Goal: Task Accomplishment & Management: Use online tool/utility

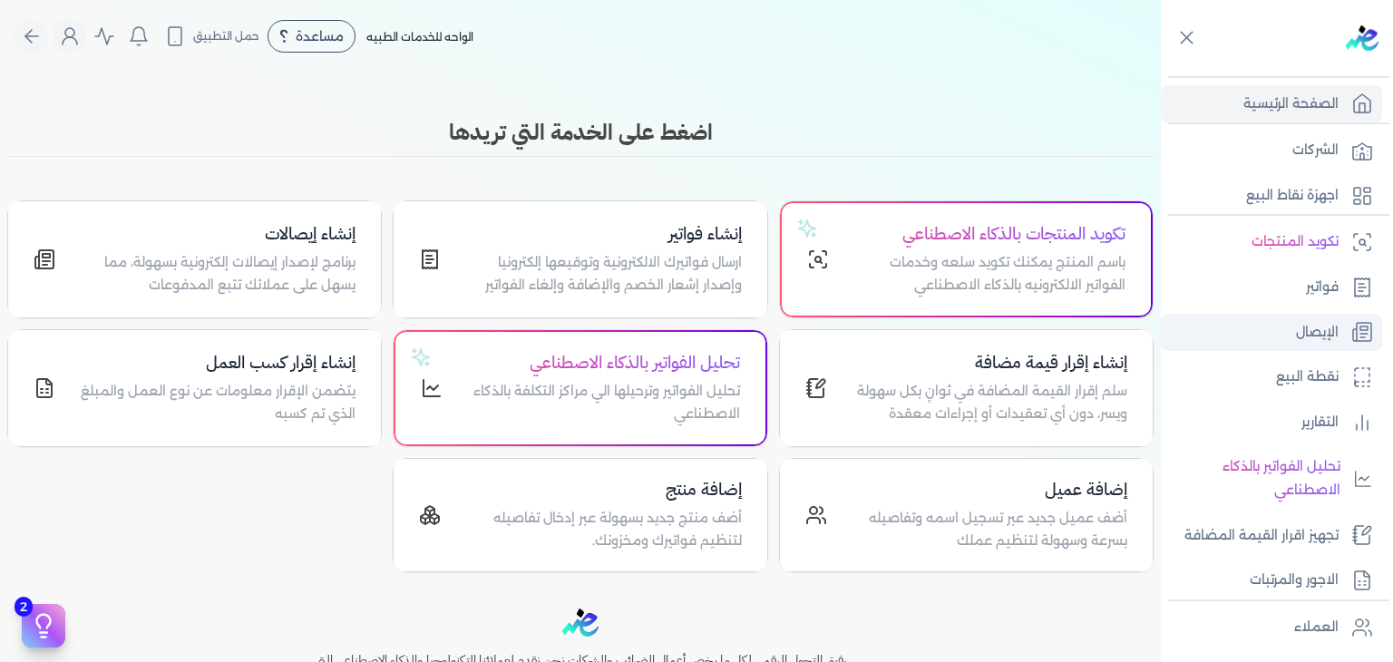
click at [1231, 331] on link "الإيصال" at bounding box center [1271, 333] width 221 height 38
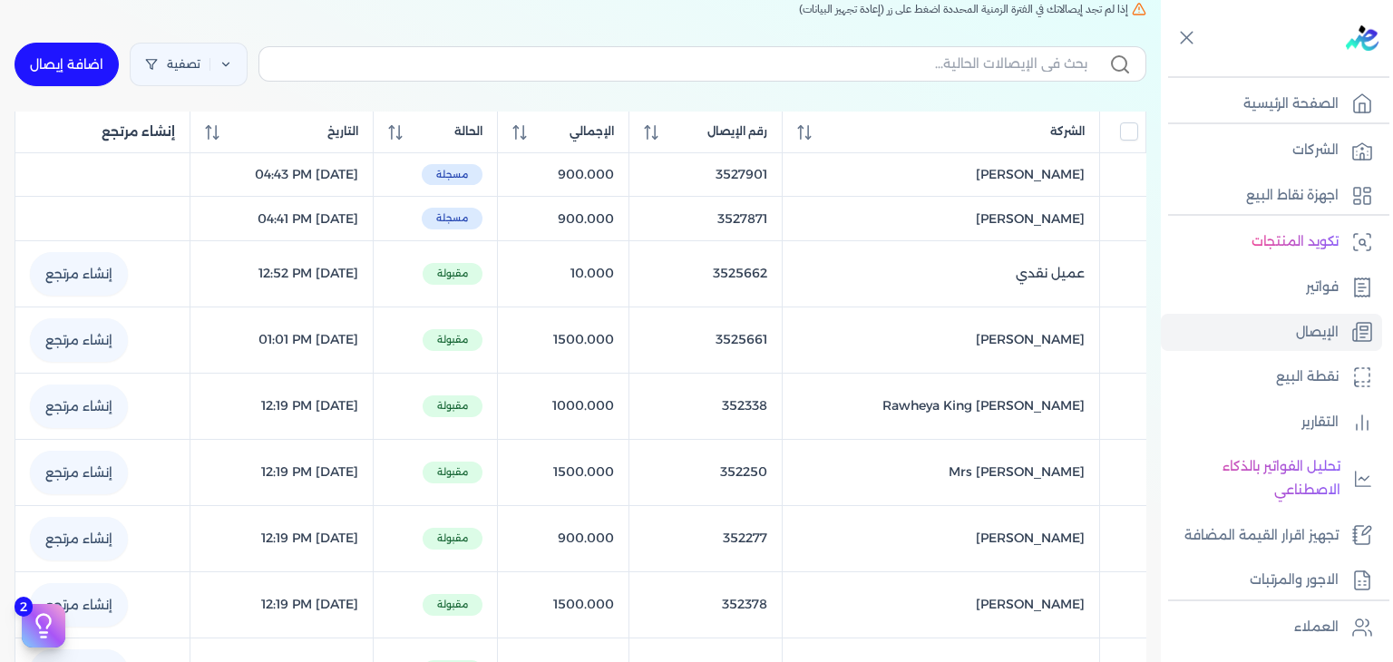
scroll to position [181, 0]
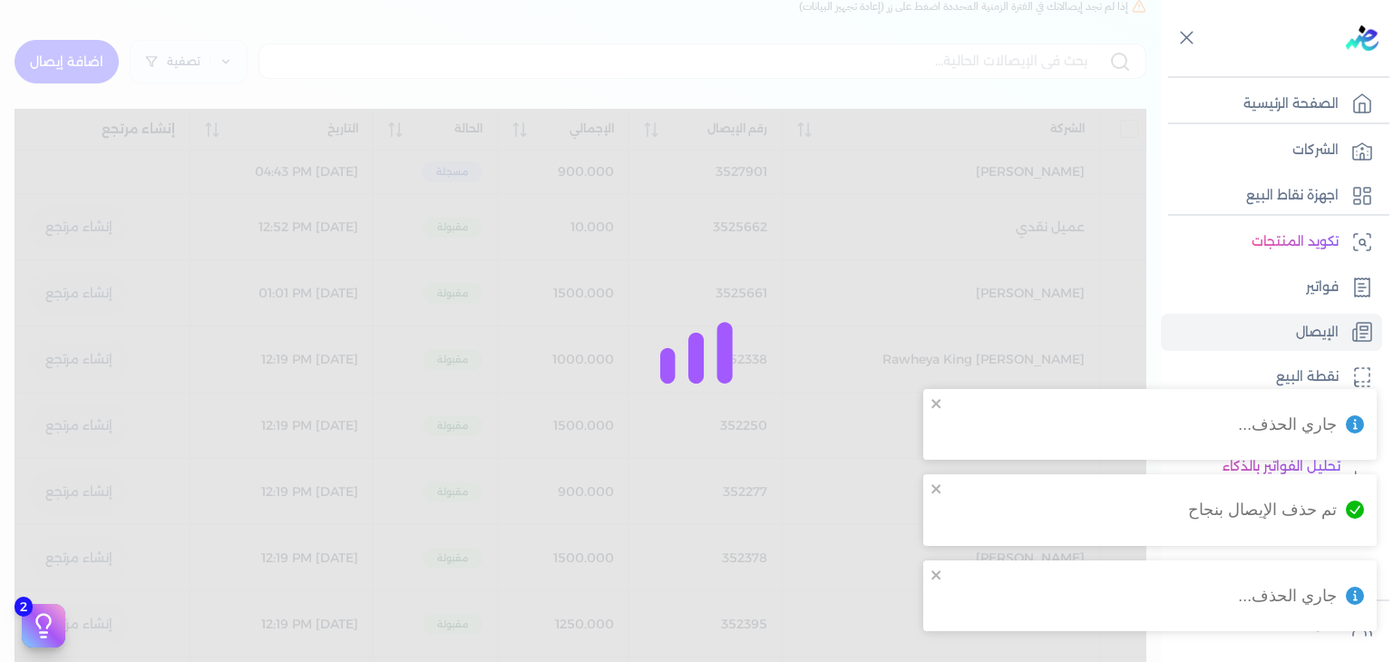
checkbox input "false"
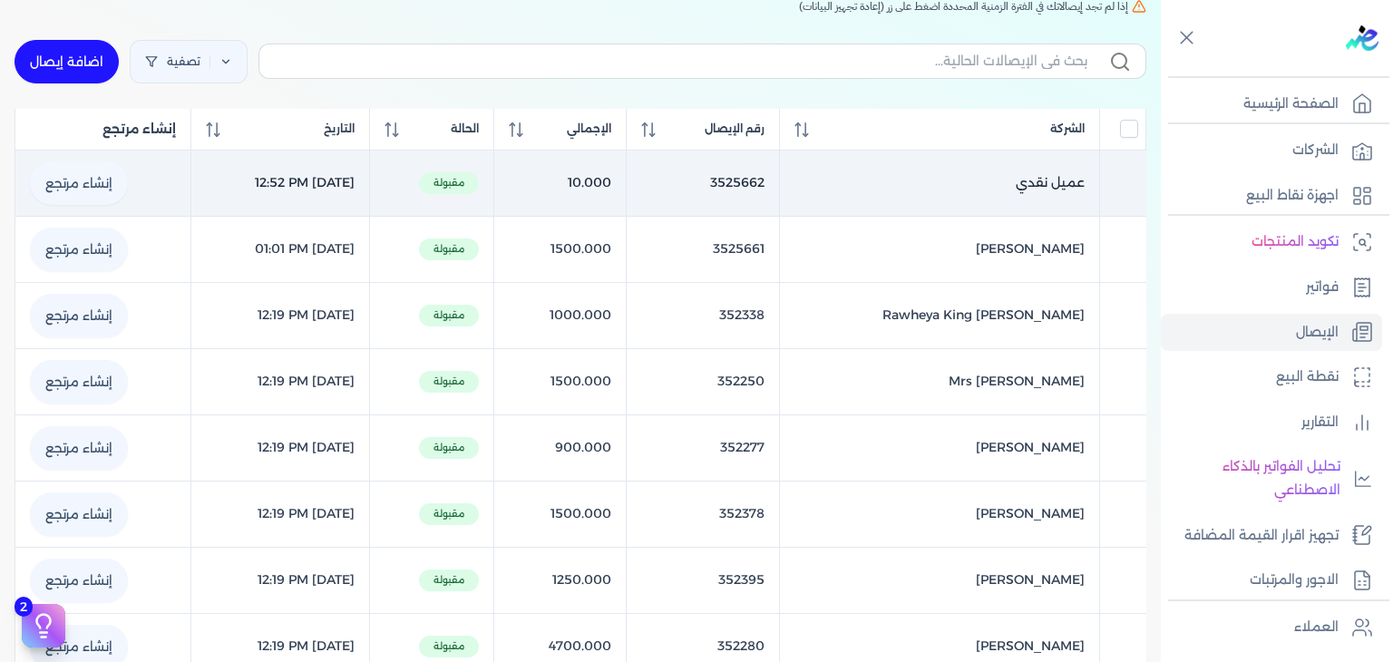
click at [114, 189] on link "إنشاء مرتجع" at bounding box center [79, 183] width 98 height 44
select select "EGP"
select select "EGS"
select select "B"
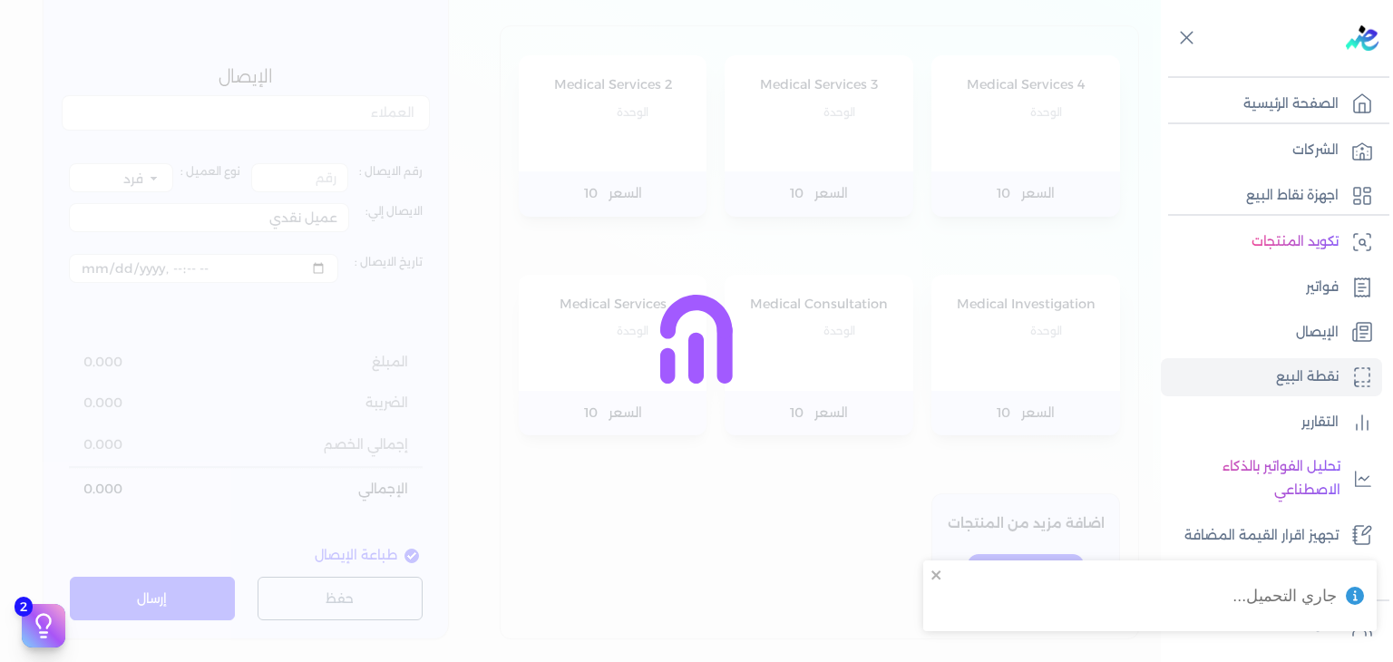
select select
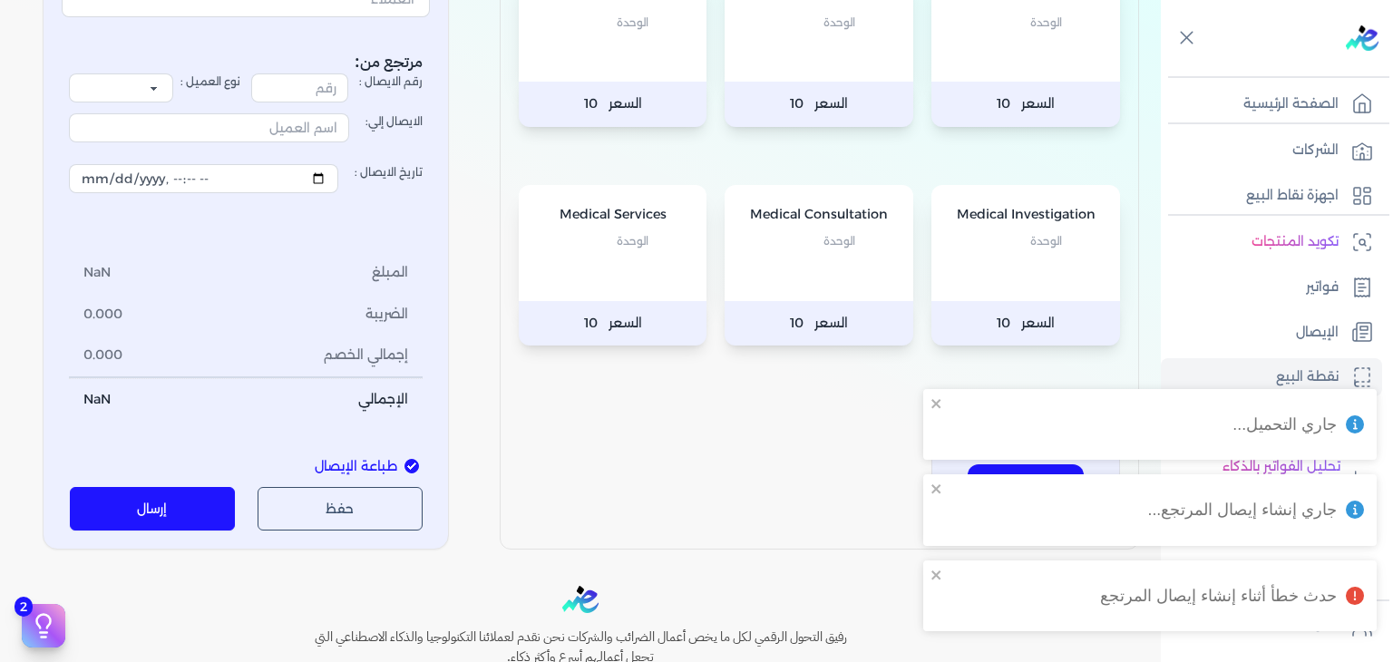
scroll to position [287, 0]
click at [193, 510] on button "إرسال" at bounding box center [153, 508] width 166 height 44
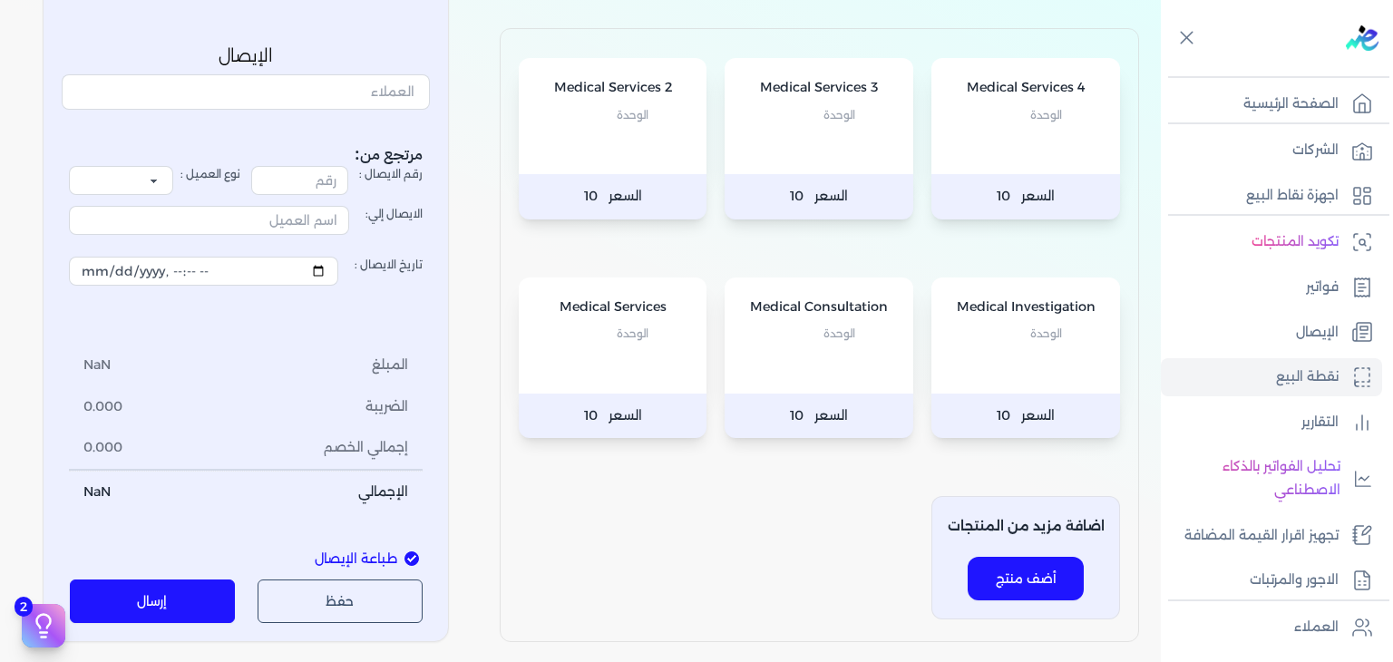
scroll to position [272, 0]
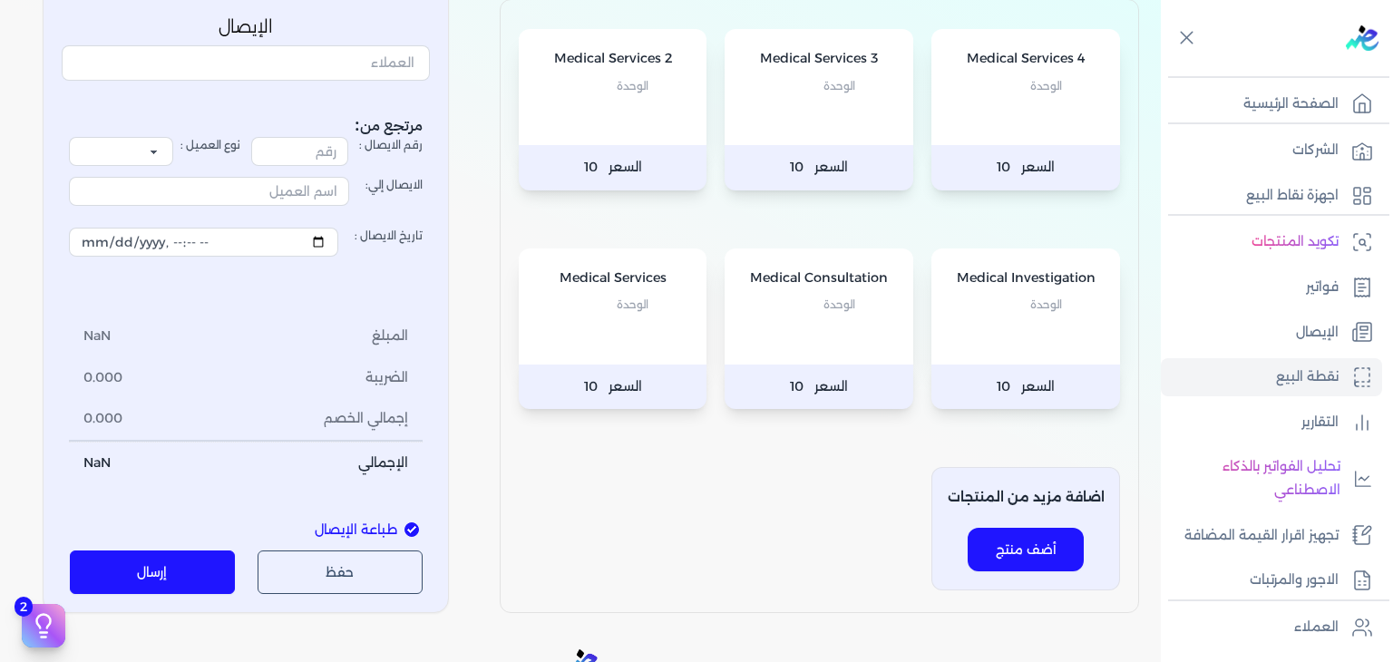
click at [816, 393] on p "السعر 10" at bounding box center [818, 386] width 189 height 45
type input "[DATE]T18:28:51"
click at [160, 563] on button "إرسال" at bounding box center [153, 572] width 166 height 44
click at [171, 570] on button "إرسال" at bounding box center [153, 572] width 166 height 44
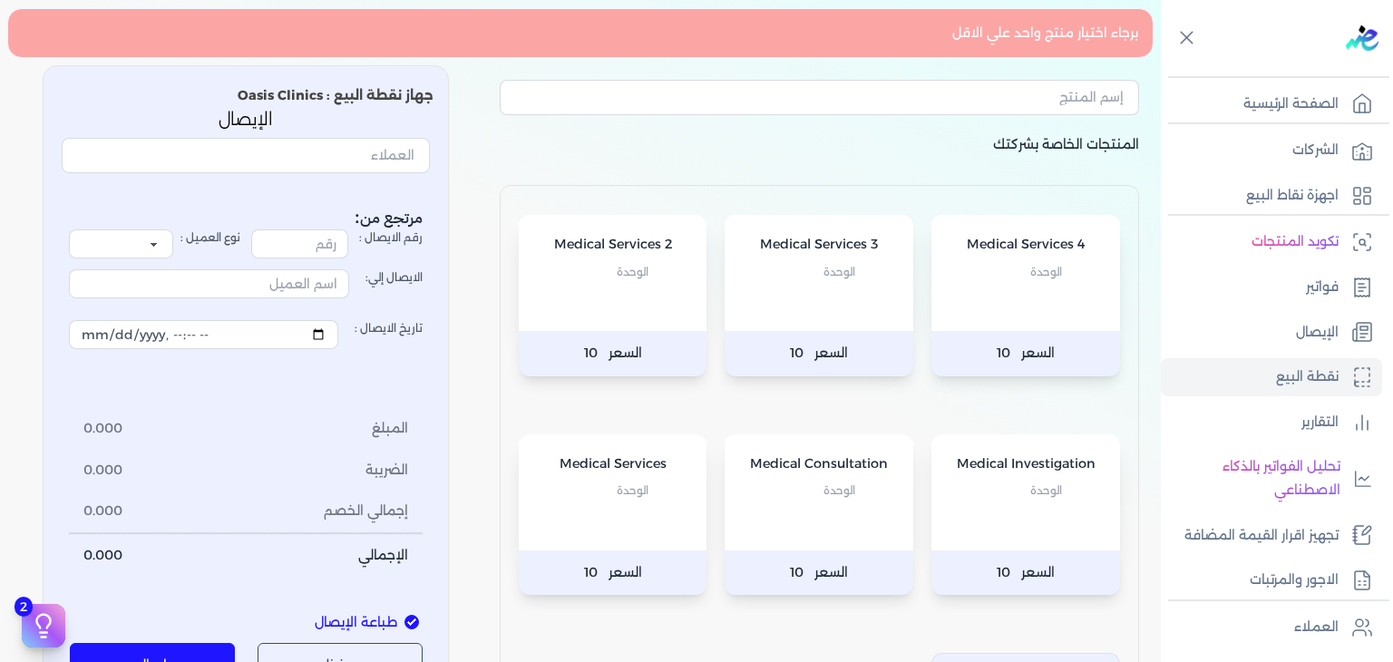
scroll to position [91, 0]
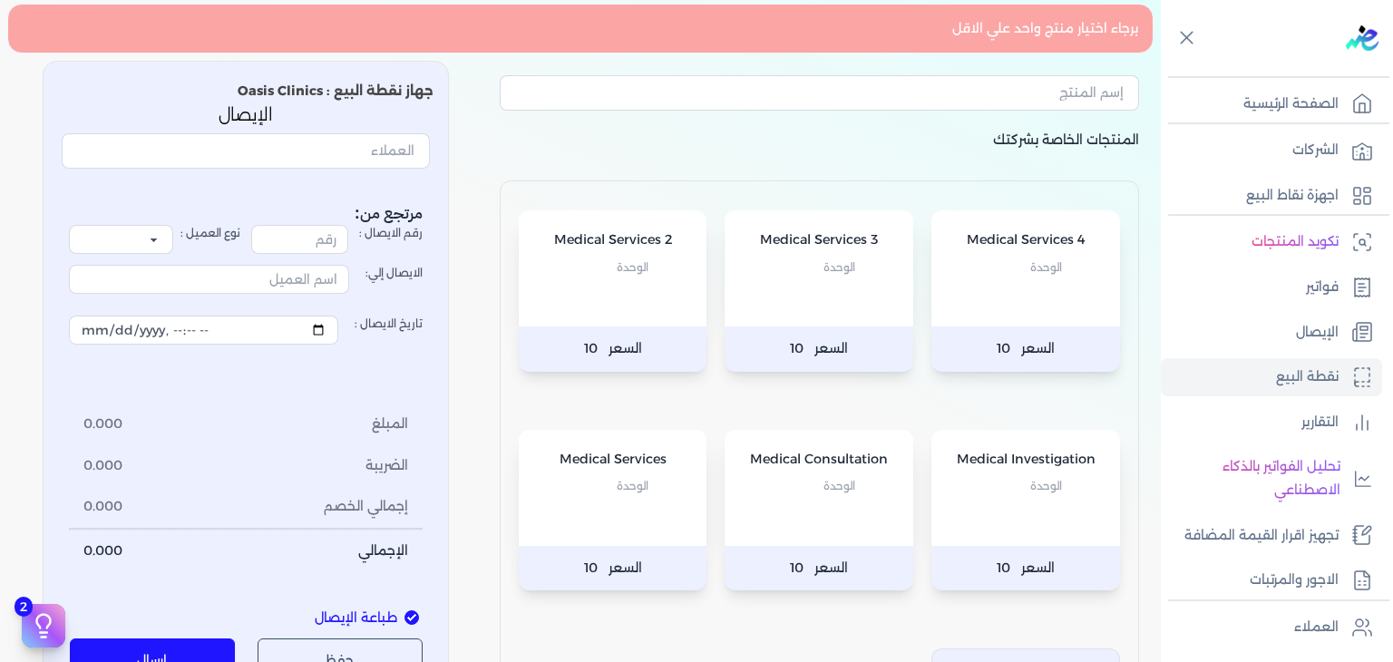
click at [811, 514] on div "Medical Consultation الوحدة" at bounding box center [818, 488] width 189 height 116
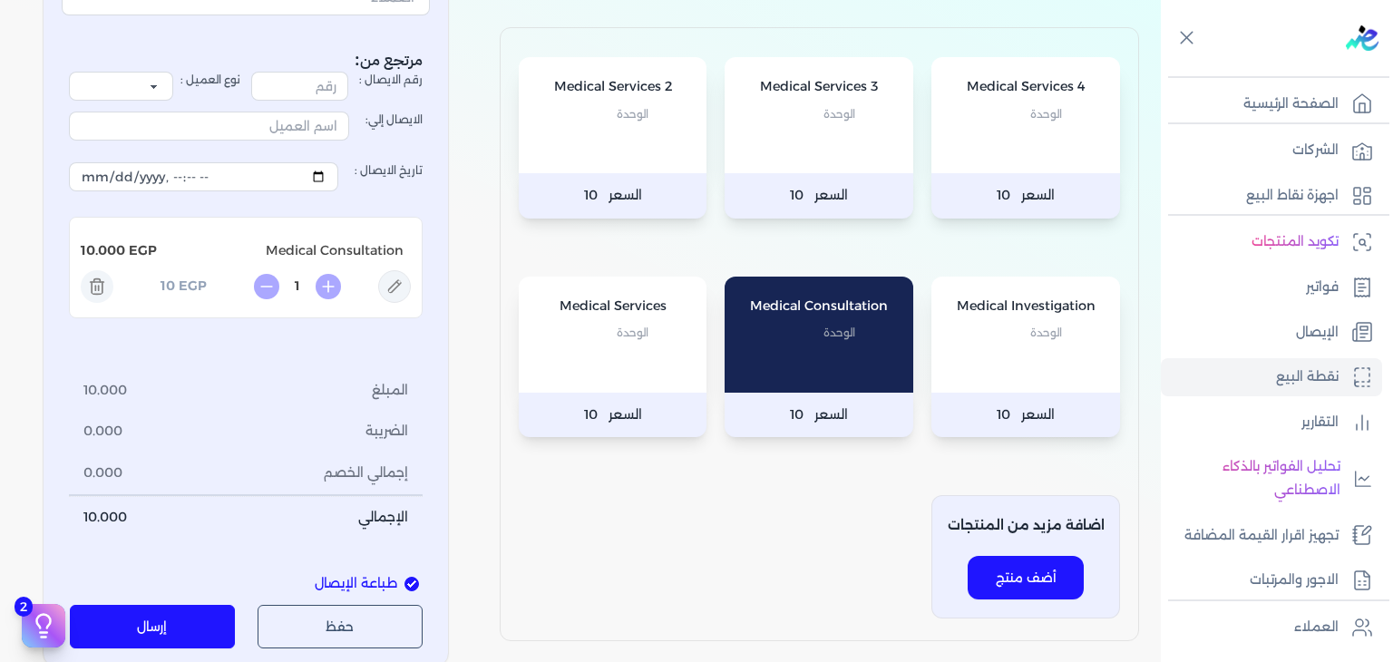
scroll to position [0, 0]
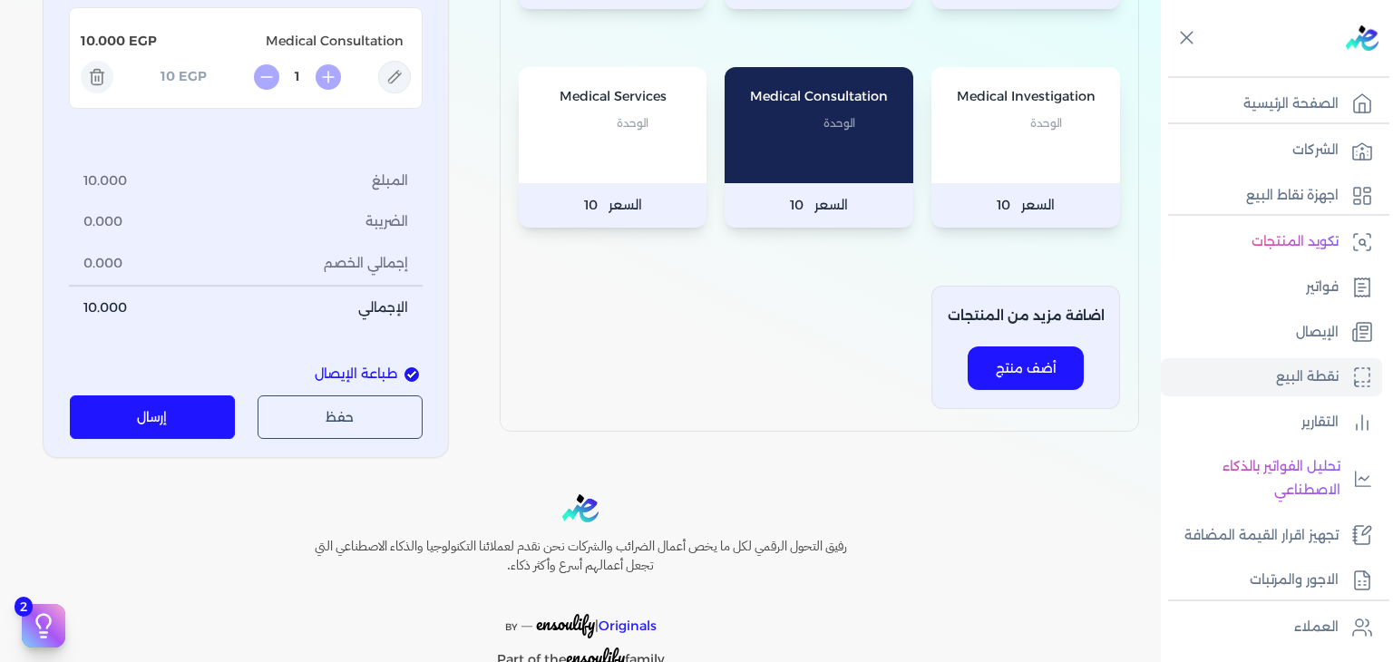
click at [182, 427] on button "إرسال" at bounding box center [153, 417] width 166 height 44
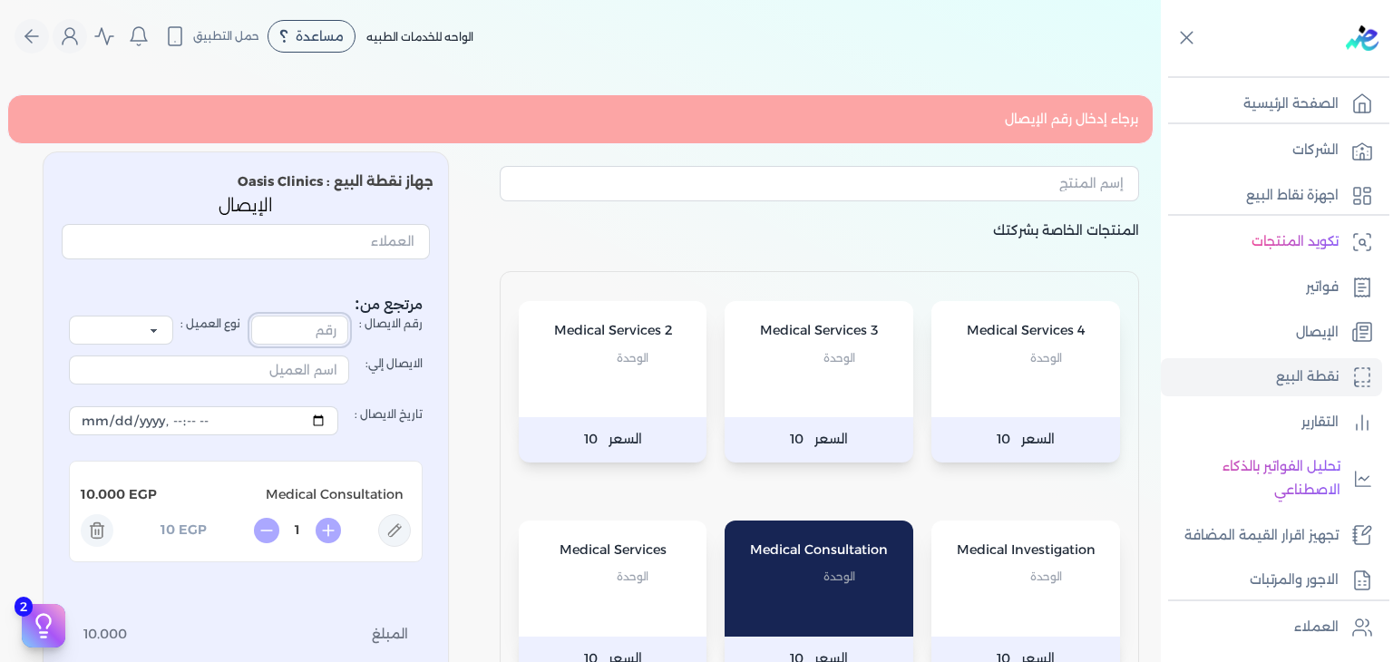
click at [294, 333] on input "رقم الايصال :" at bounding box center [299, 330] width 97 height 29
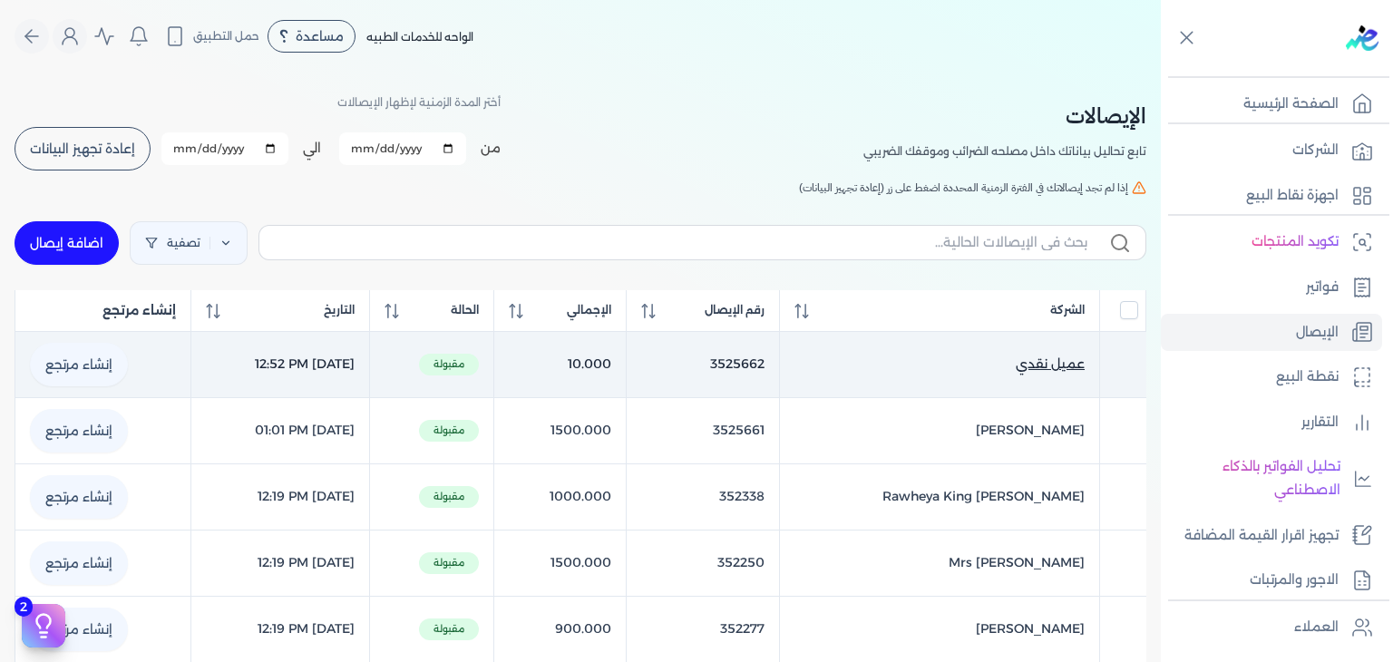
click at [1049, 368] on span "عميل نقدي" at bounding box center [1049, 364] width 69 height 19
select select "EGP"
select select "EGS"
select select "B"
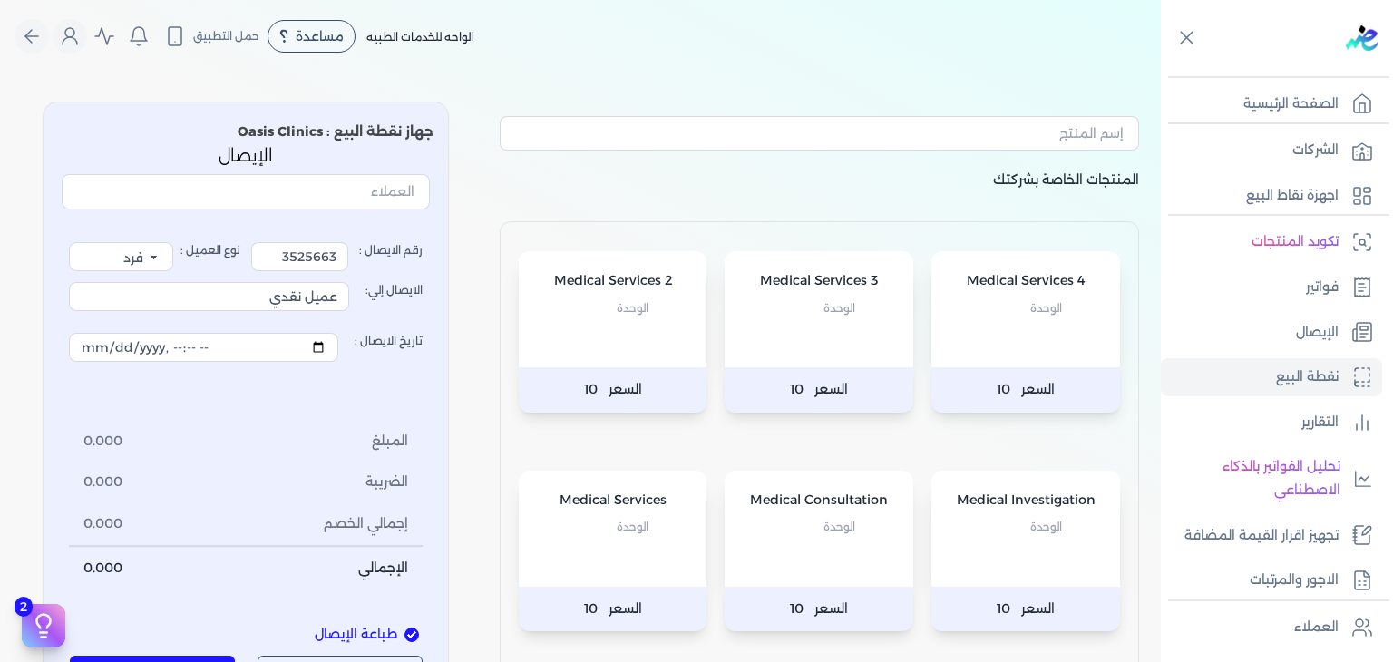
type input "3525662"
type input "[DATE]T12:52:57"
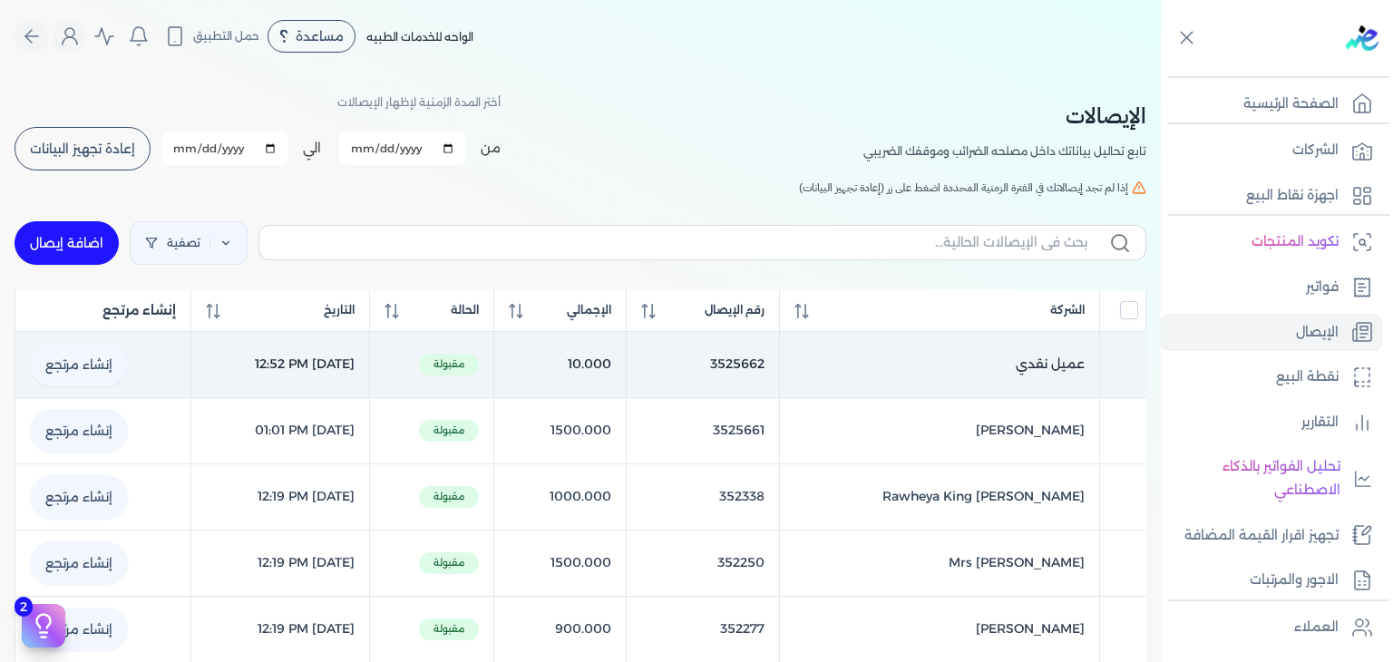
click at [92, 365] on link "إنشاء مرتجع" at bounding box center [79, 365] width 98 height 44
select select "EGP"
select select "EGS"
select select "B"
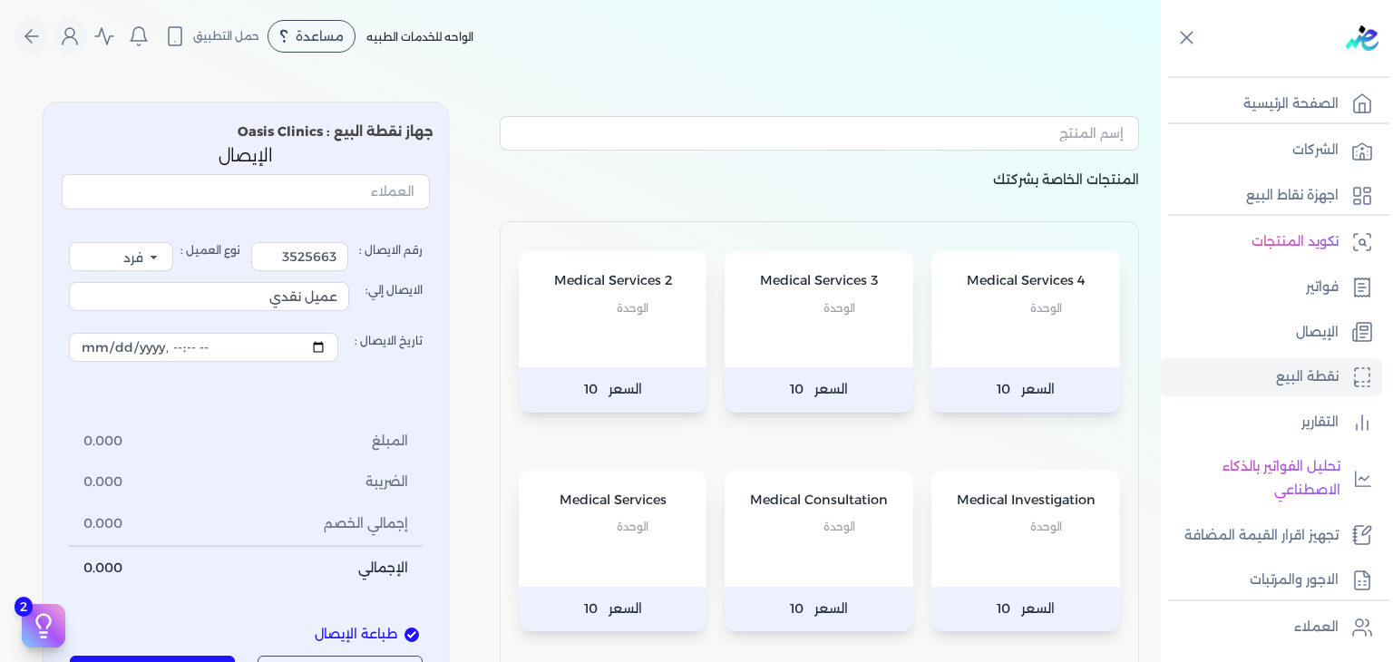
select select
type input "[DATE]T18:29:26"
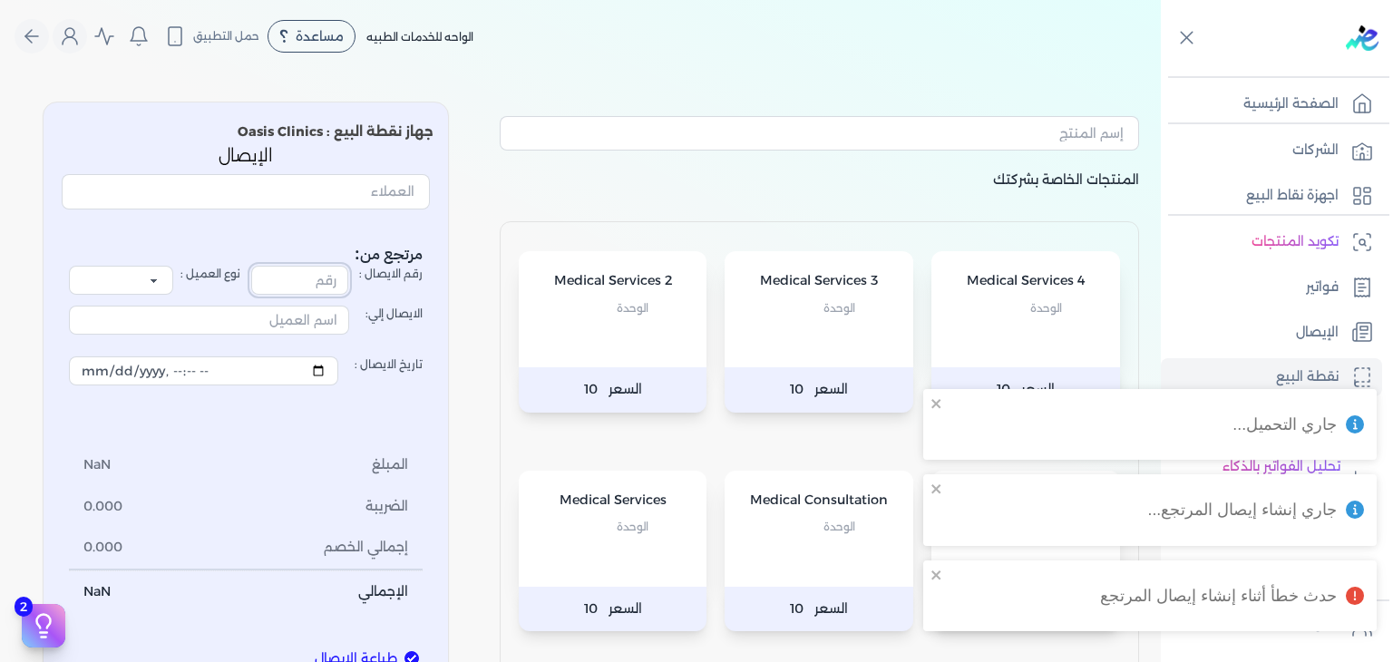
click at [323, 277] on input "رقم الايصال :" at bounding box center [299, 280] width 97 height 29
paste input "3525662"
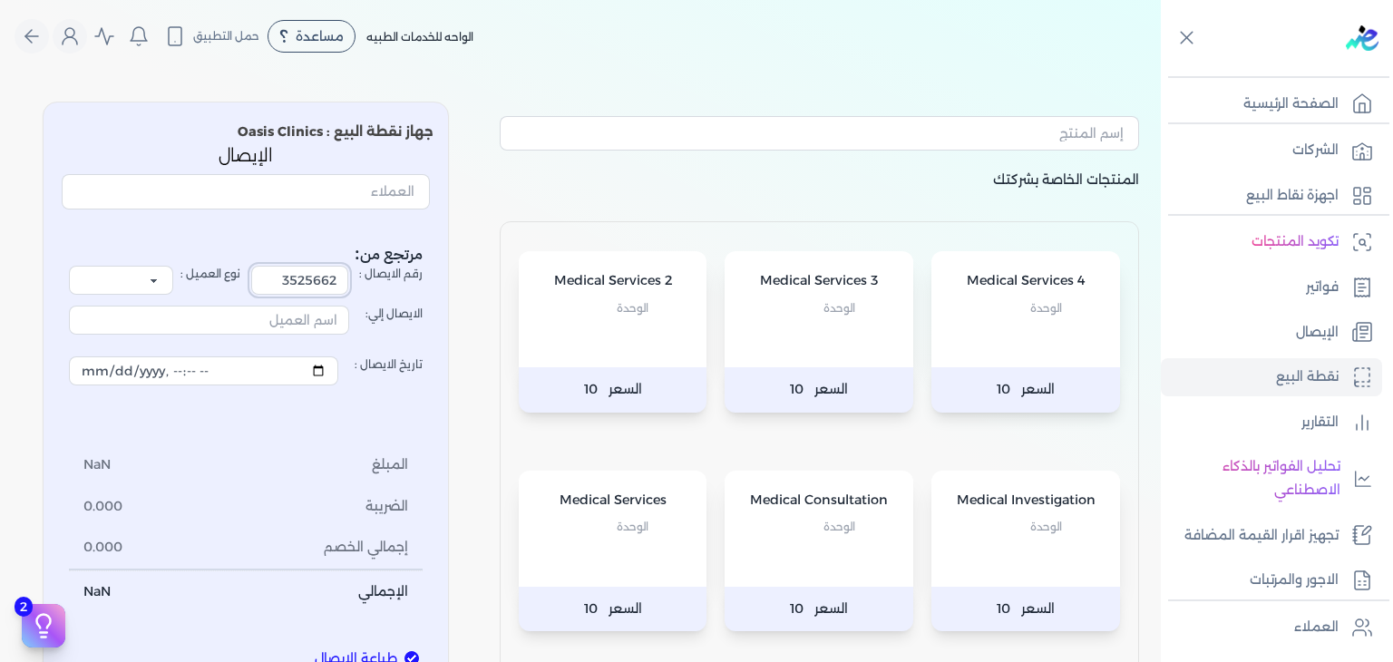
type input "3525662"
click at [296, 317] on input "الايصال إلي:" at bounding box center [209, 320] width 280 height 29
click at [575, 149] on input "text" at bounding box center [819, 133] width 639 height 34
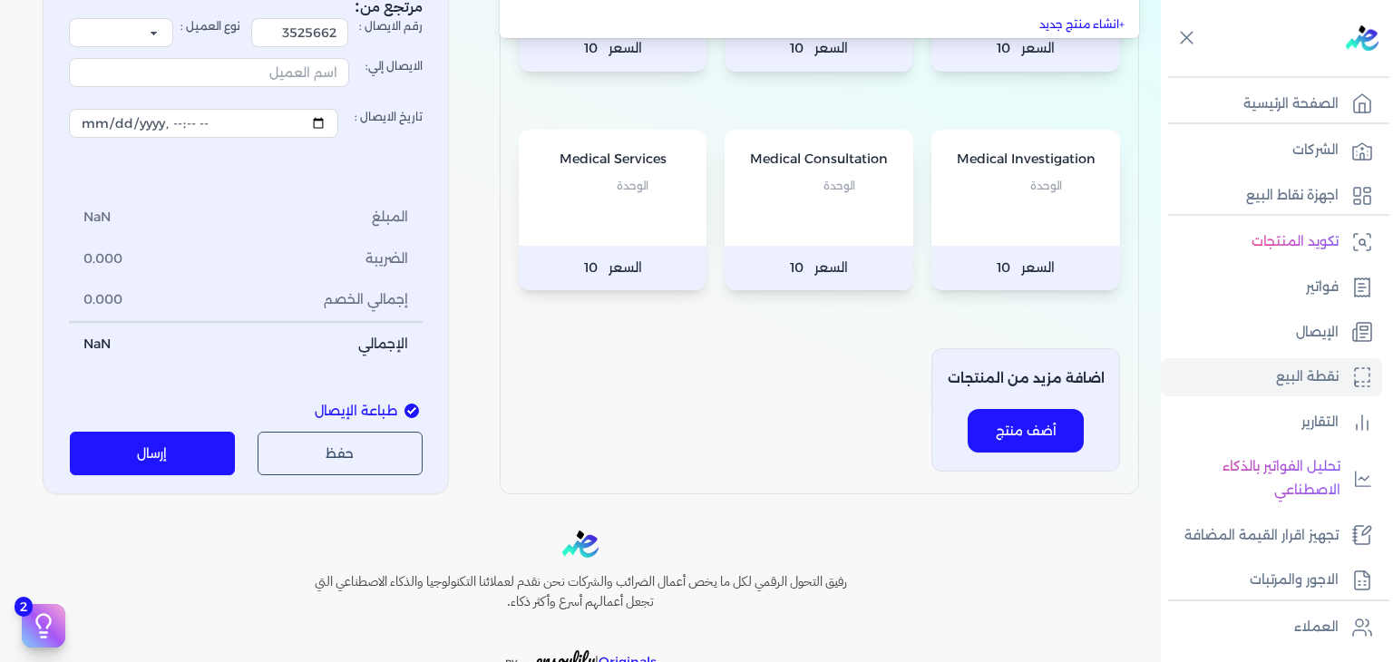
scroll to position [363, 0]
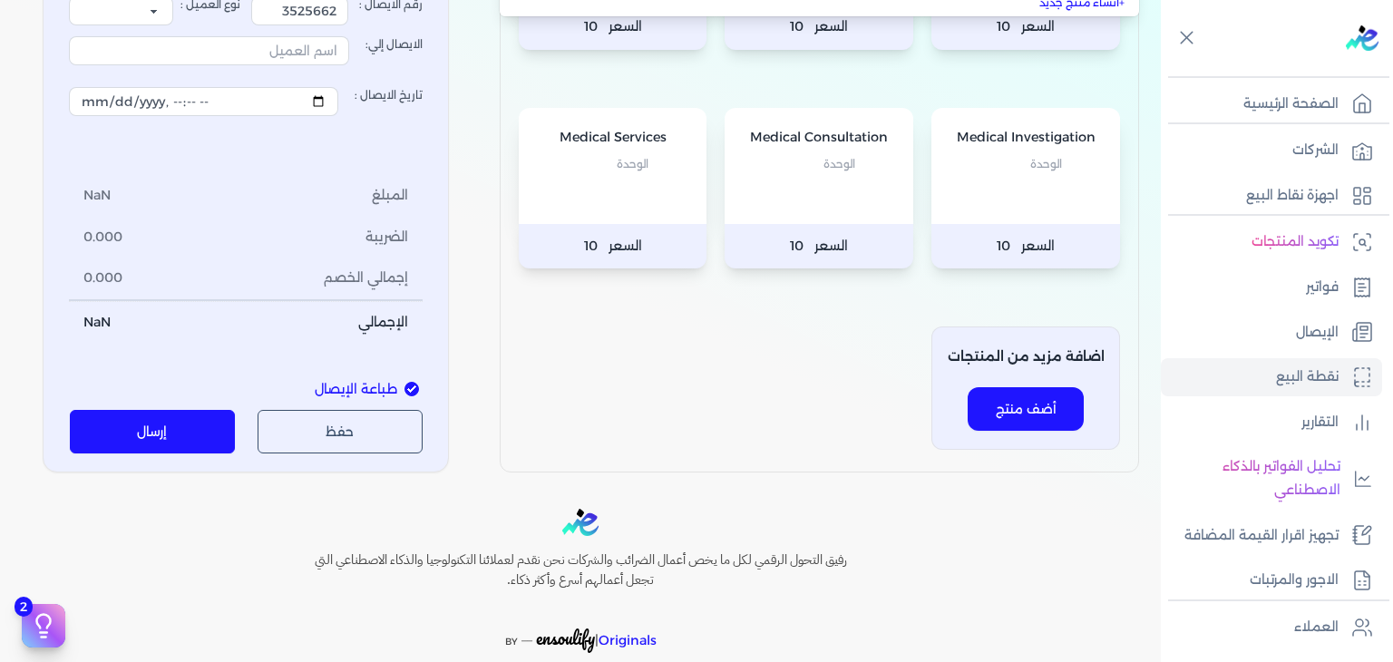
click at [666, 389] on div "Medical Services 4 الوحدة السعر 10 Medical Services 3 الوحدة السعر 10 Medical S…" at bounding box center [819, 166] width 639 height 614
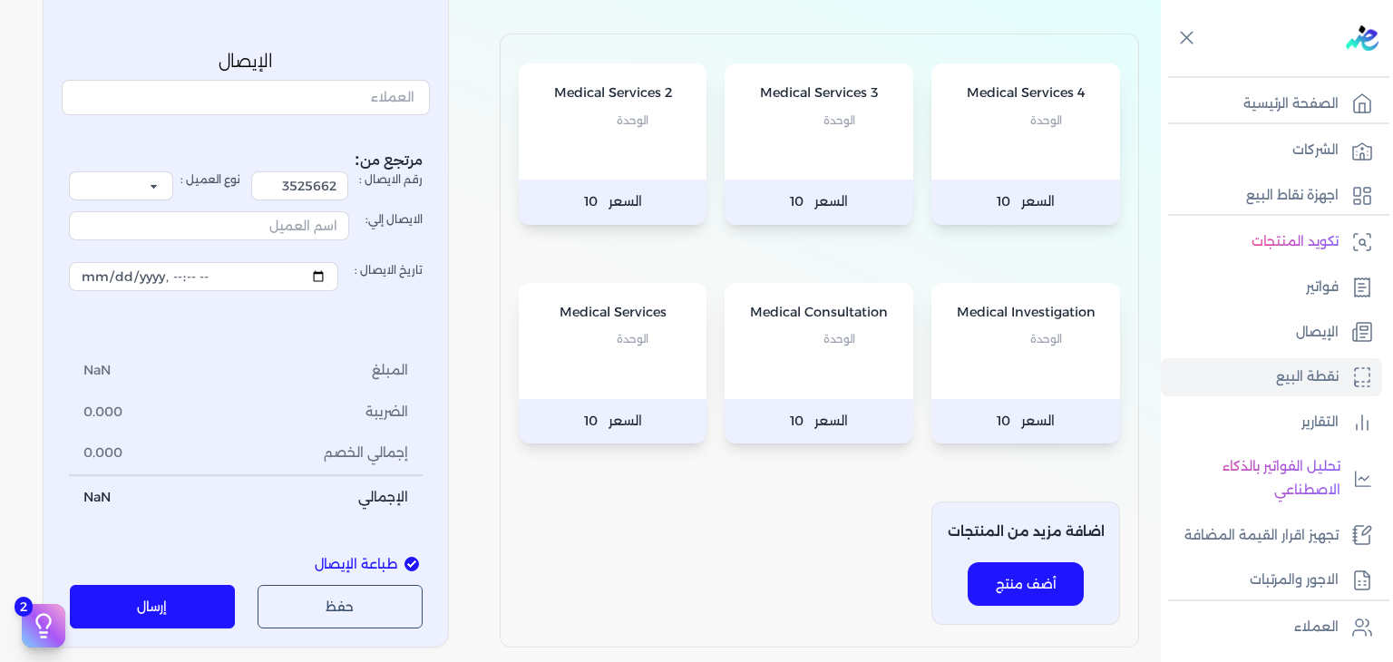
scroll to position [181, 0]
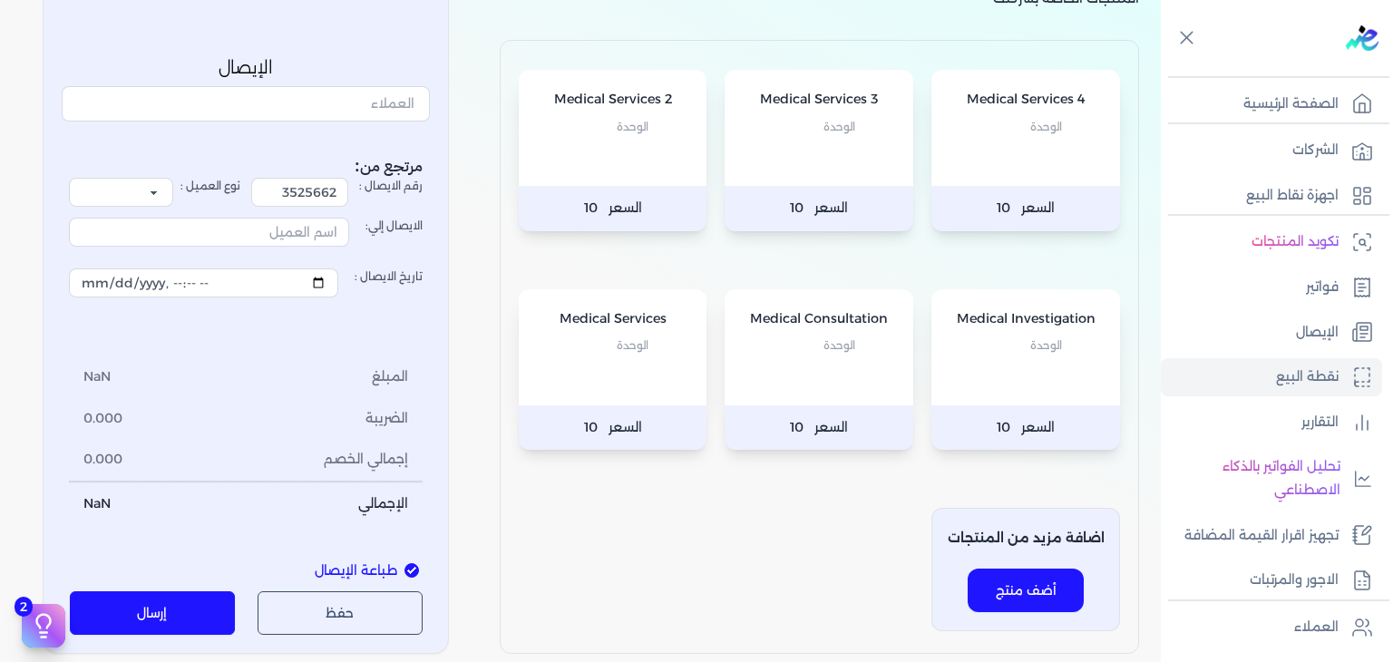
click at [161, 592] on button "إرسال" at bounding box center [153, 613] width 166 height 44
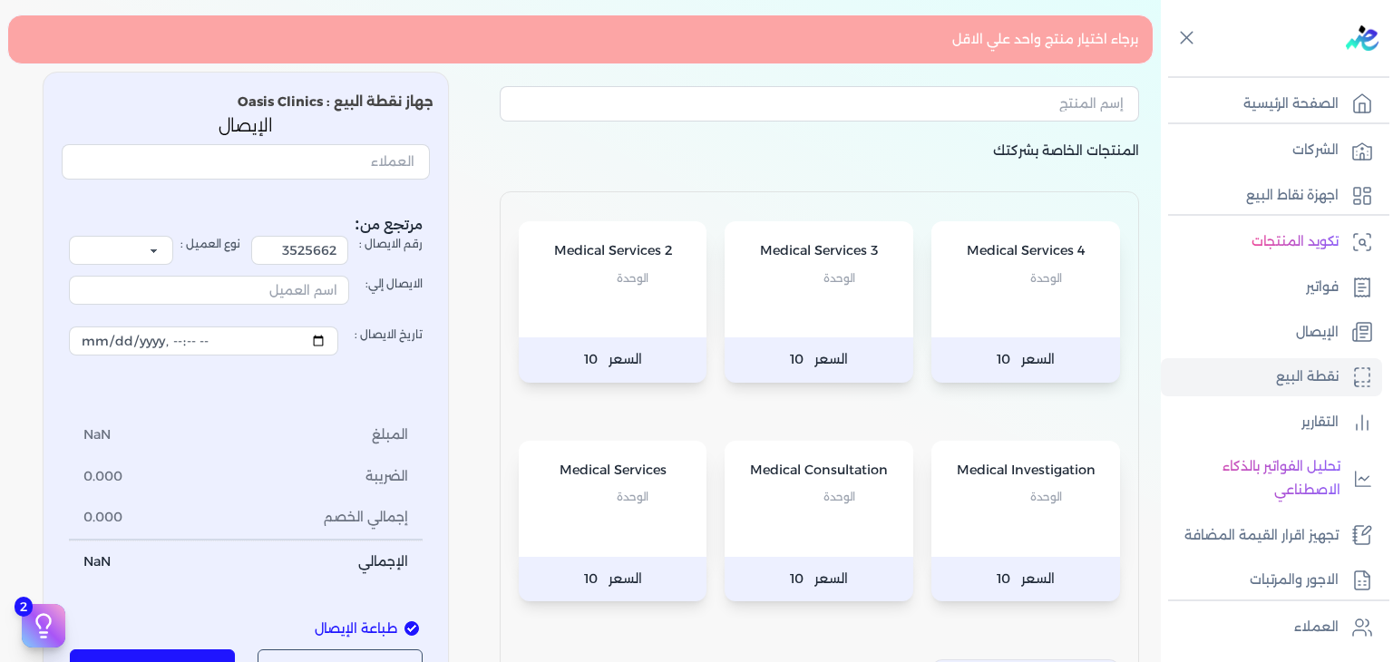
scroll to position [0, 0]
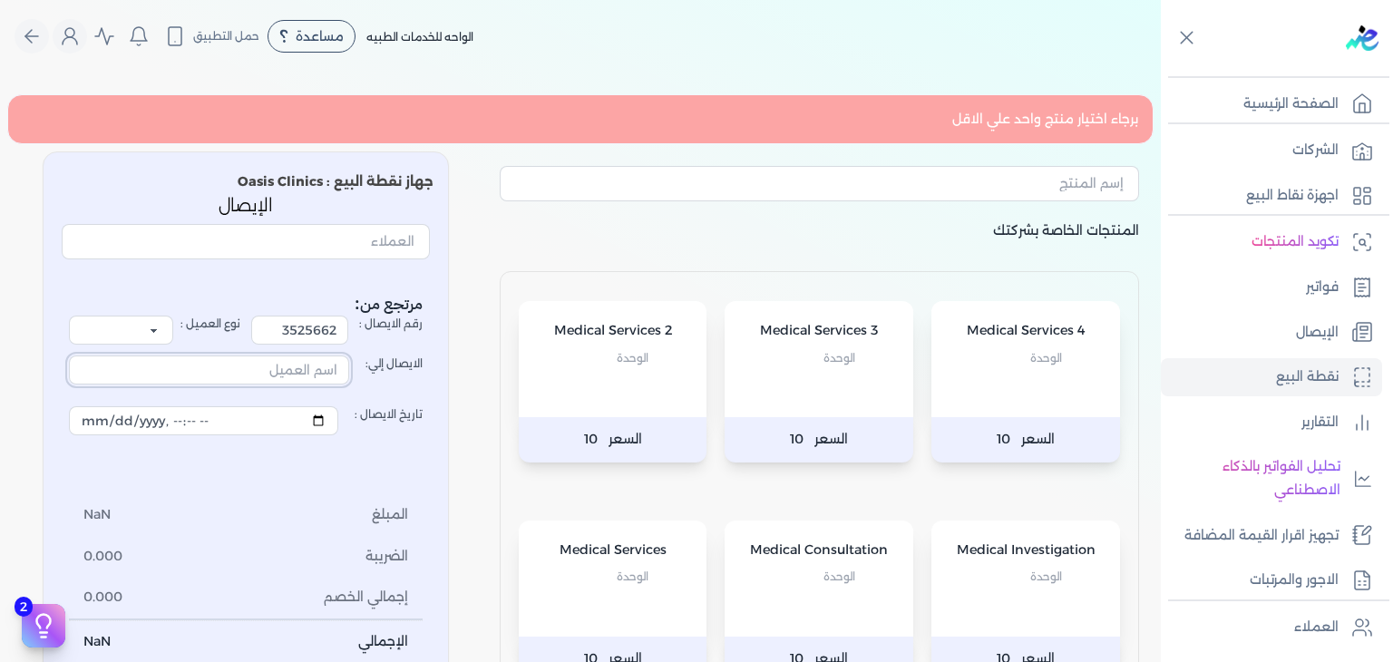
click at [327, 376] on input "الايصال إلي:" at bounding box center [209, 369] width 280 height 29
type input "u"
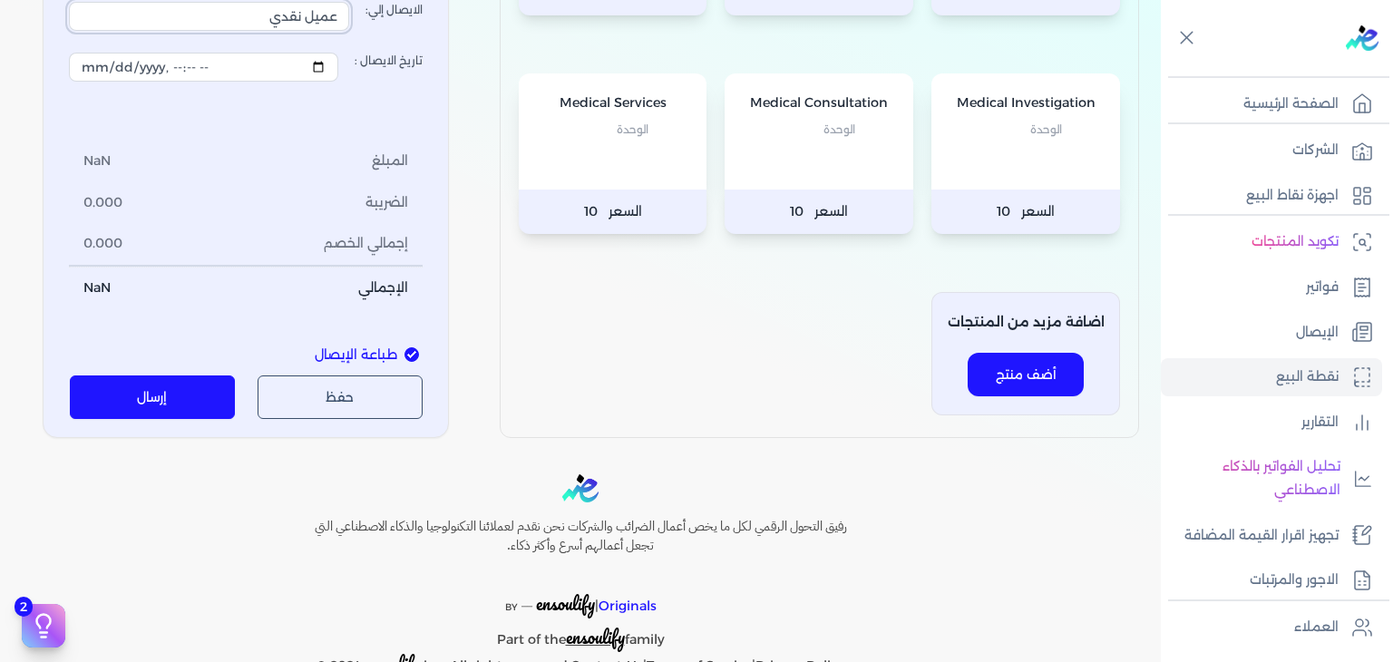
scroll to position [453, 0]
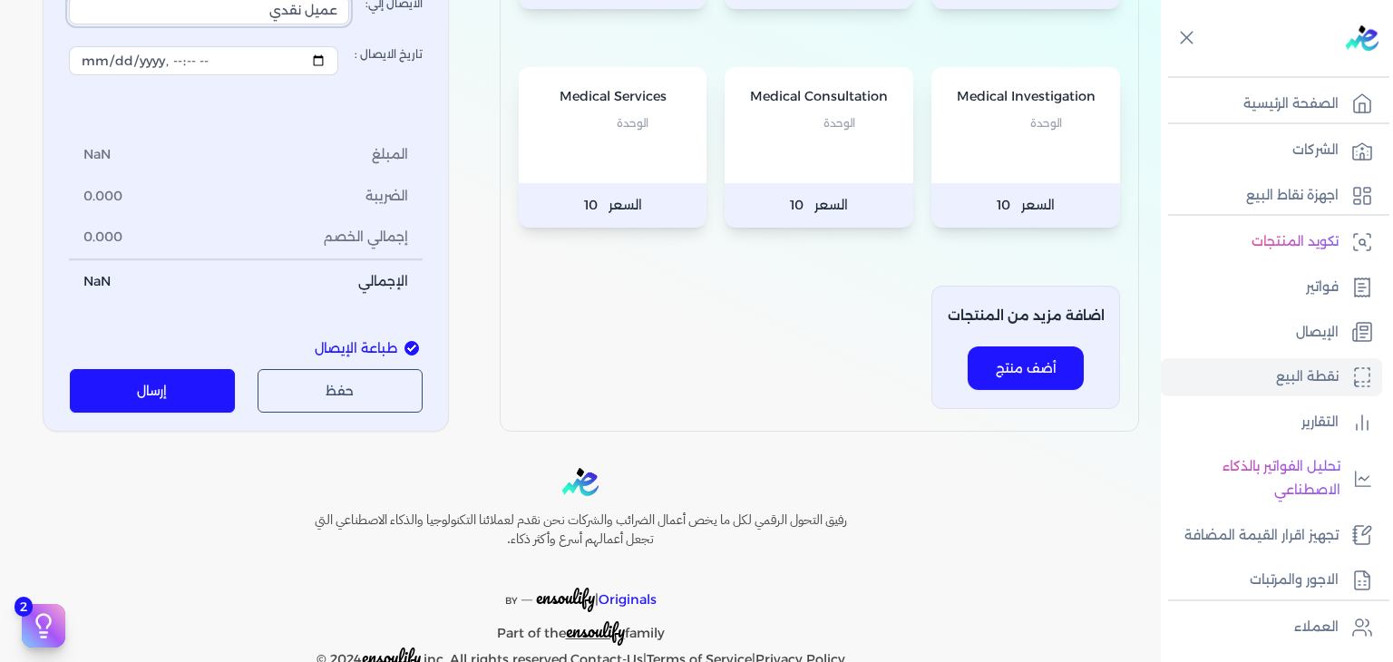
type input "عميل نقدي"
click at [176, 396] on button "إرسال" at bounding box center [153, 391] width 166 height 44
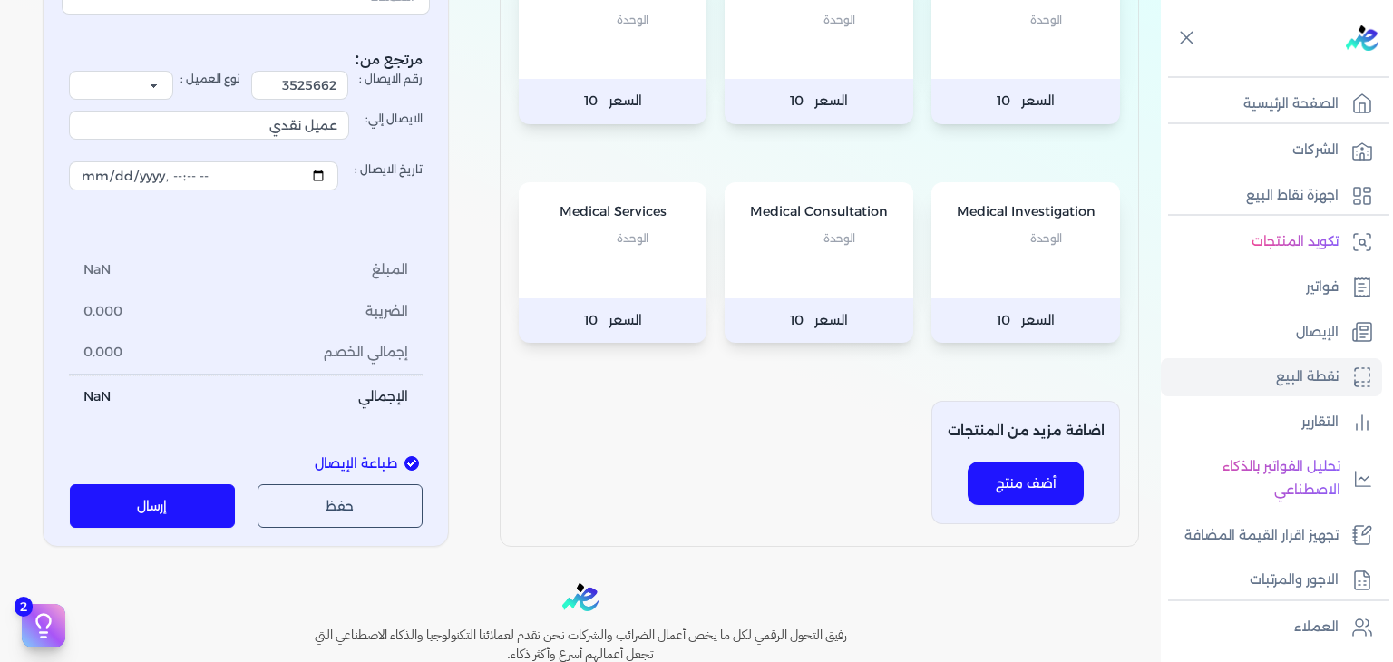
scroll to position [91, 0]
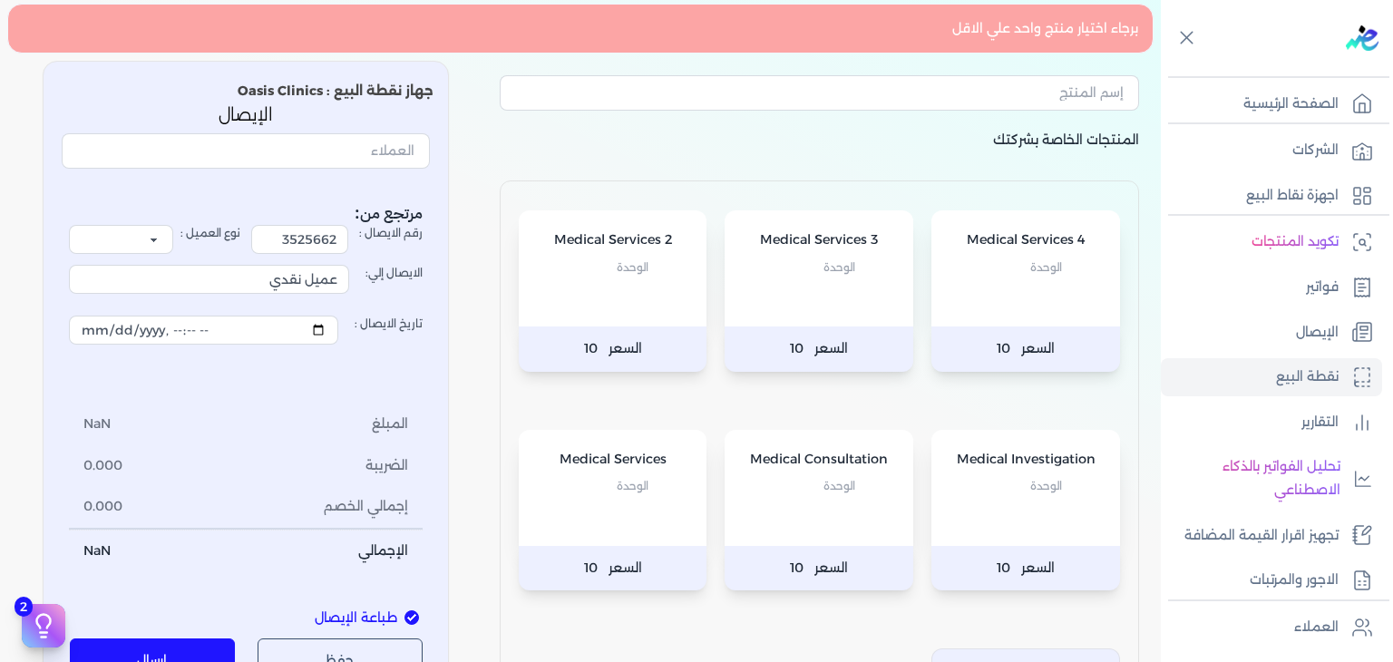
click at [778, 481] on p "الوحدة" at bounding box center [819, 486] width 152 height 24
type input "[DATE]T18:29:57"
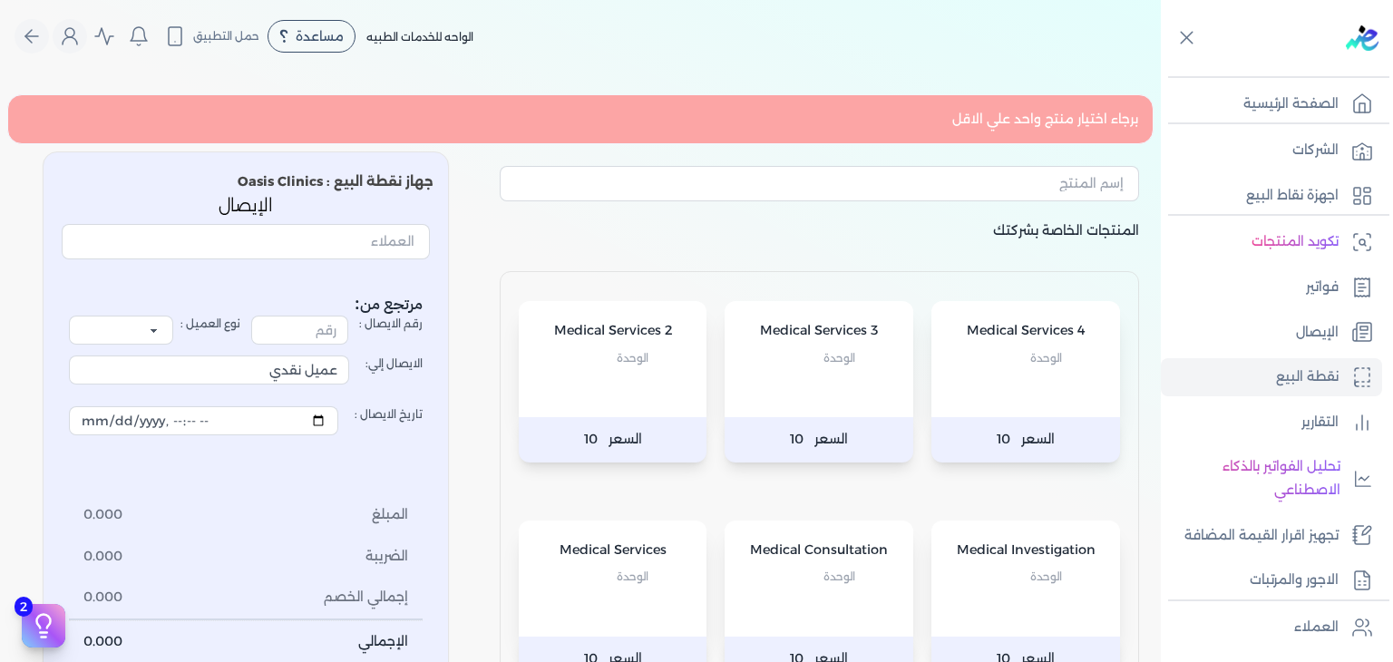
click at [869, 307] on div "Medical Services 3 الوحدة" at bounding box center [818, 359] width 189 height 116
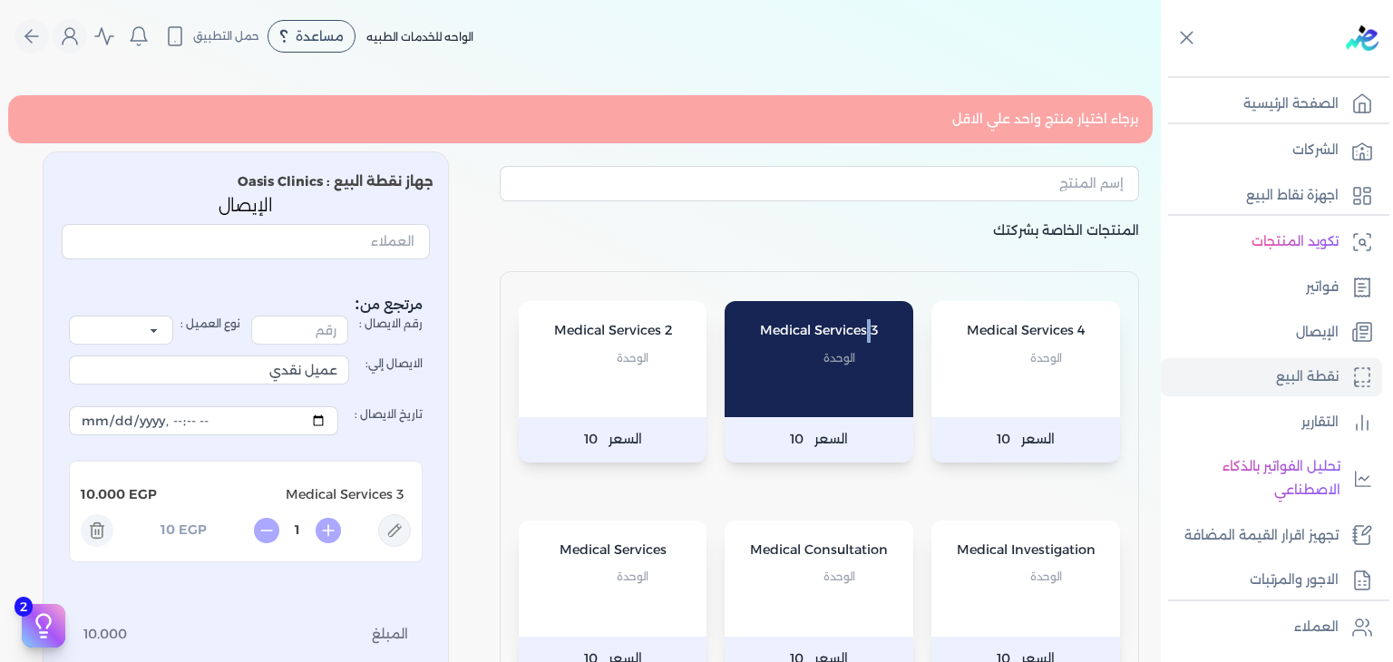
click at [869, 307] on div "Medical Services 3 الوحدة" at bounding box center [818, 359] width 189 height 116
type input "2"
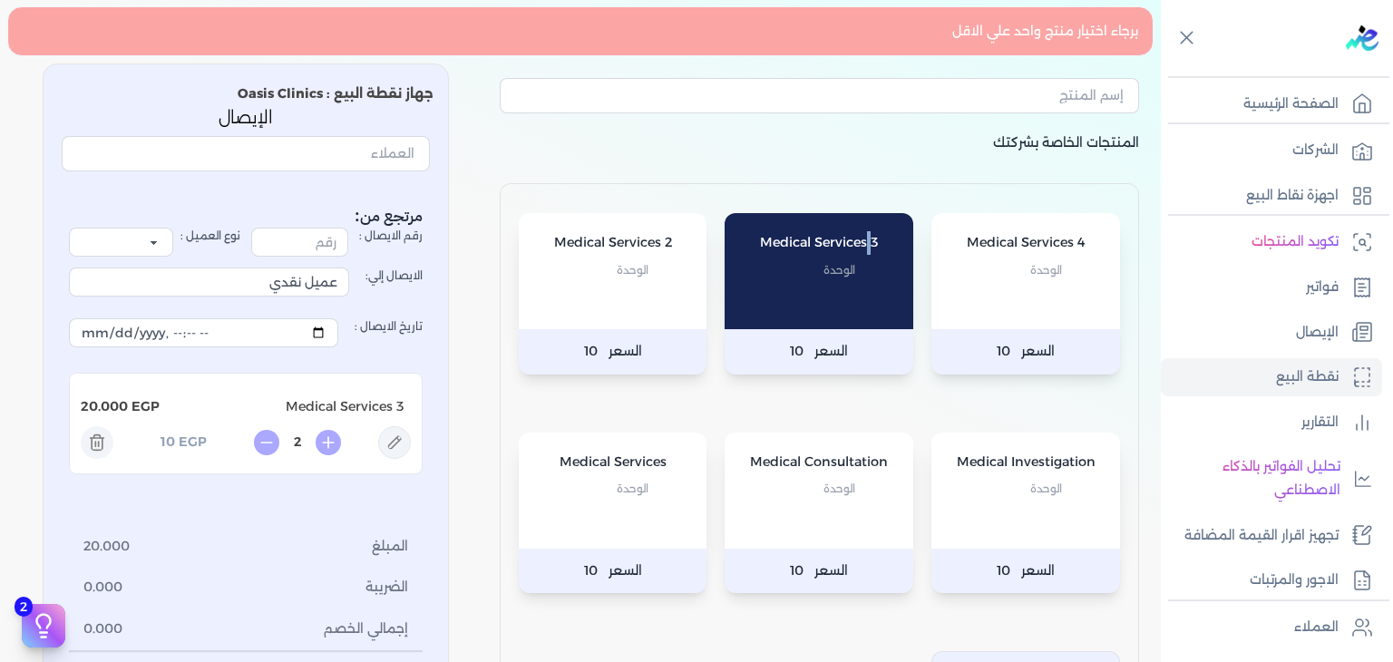
scroll to position [91, 0]
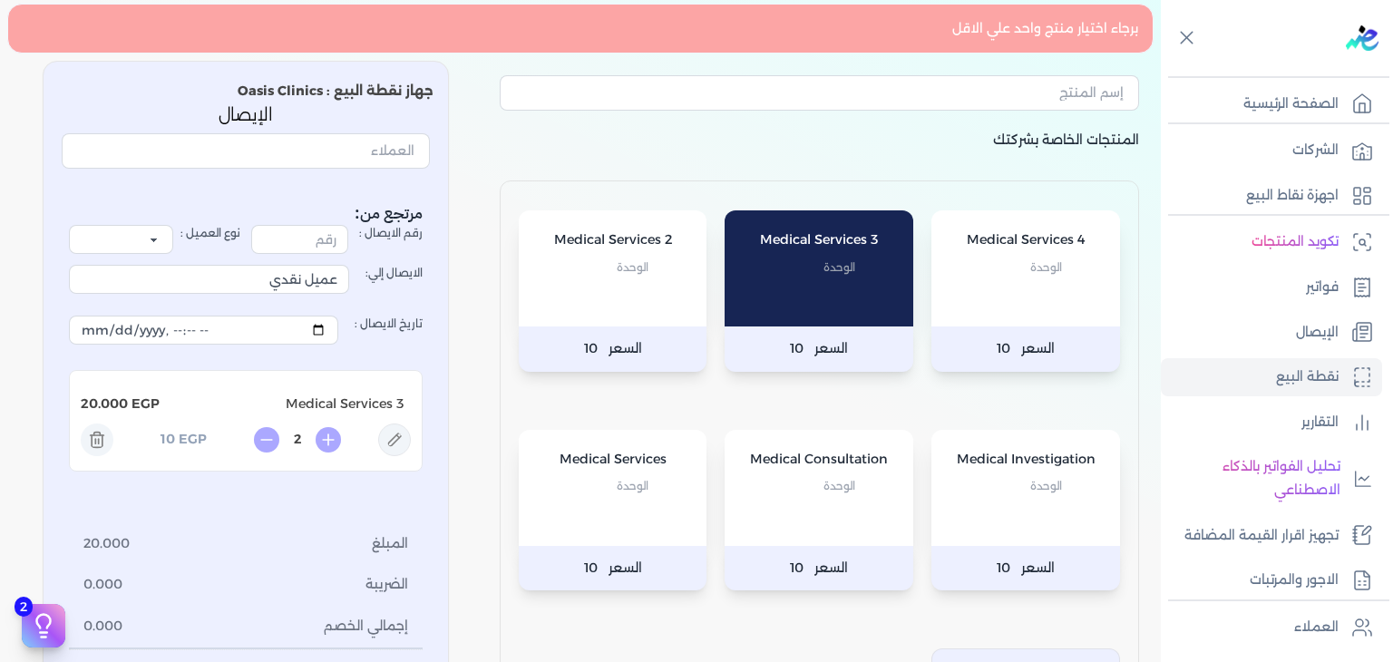
click at [103, 446] on icon at bounding box center [97, 441] width 11 height 12
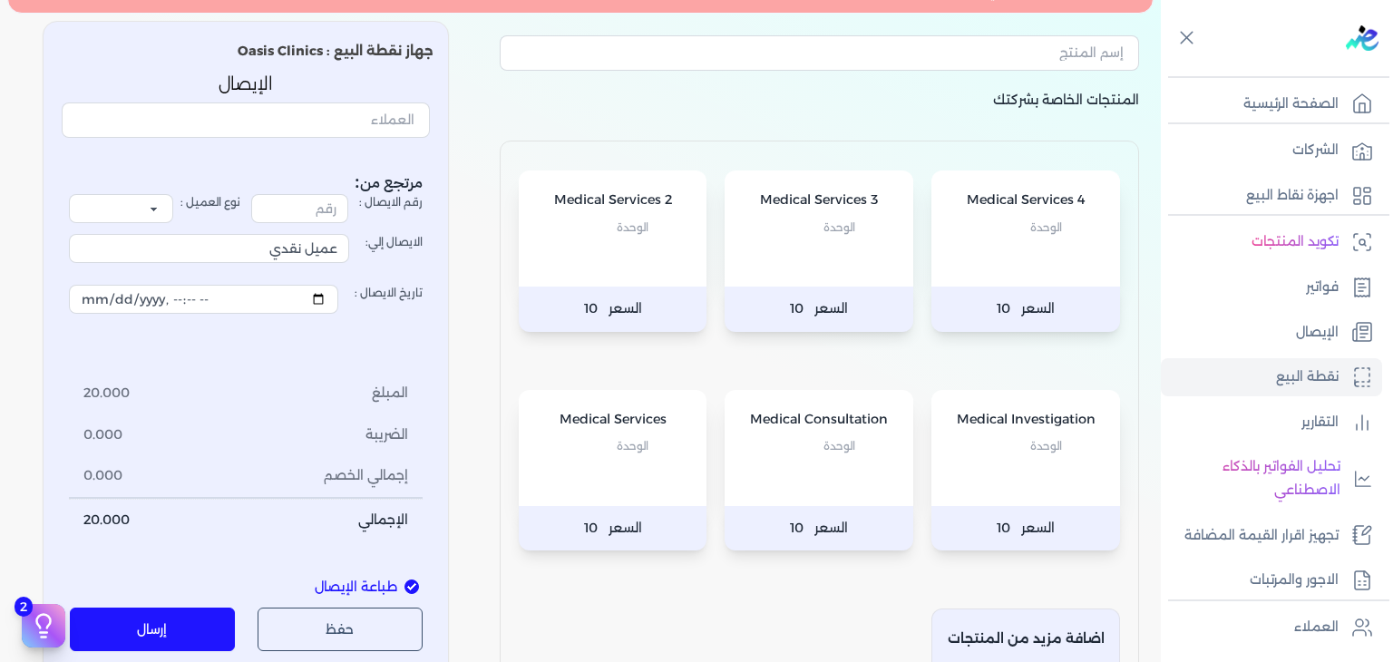
scroll to position [181, 0]
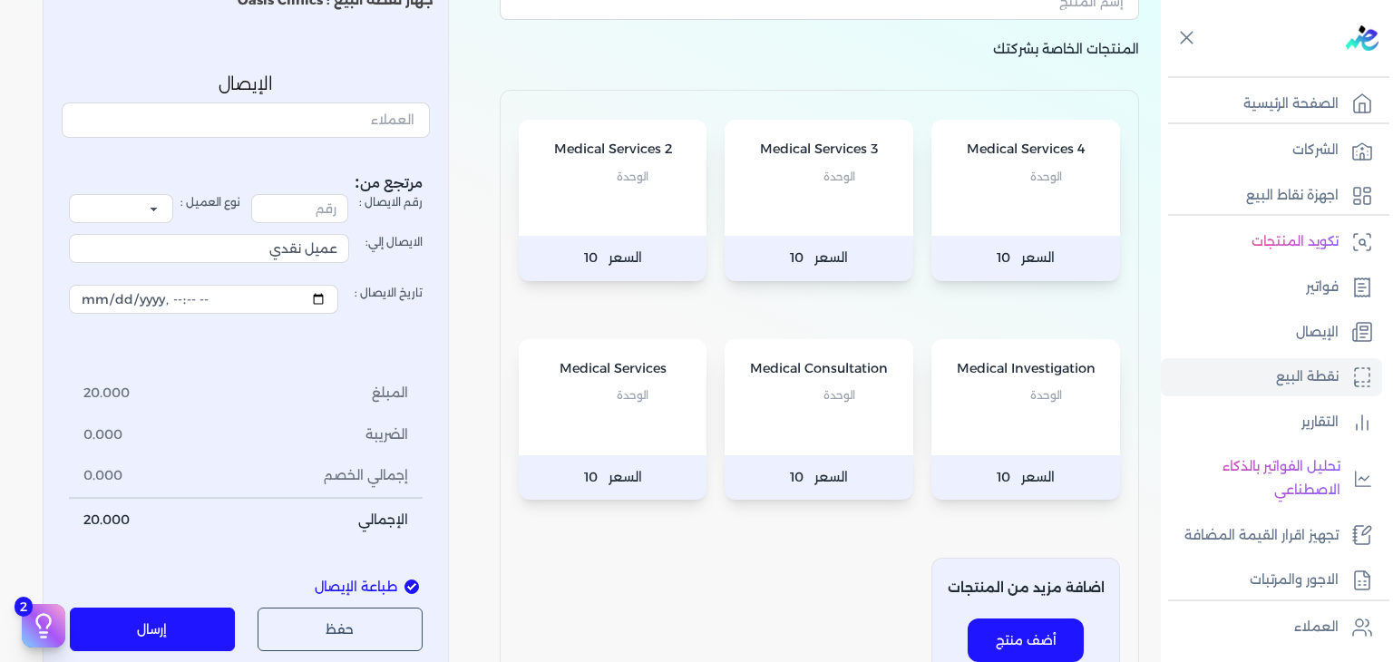
click at [821, 364] on p "Medical Consultation" at bounding box center [819, 369] width 152 height 24
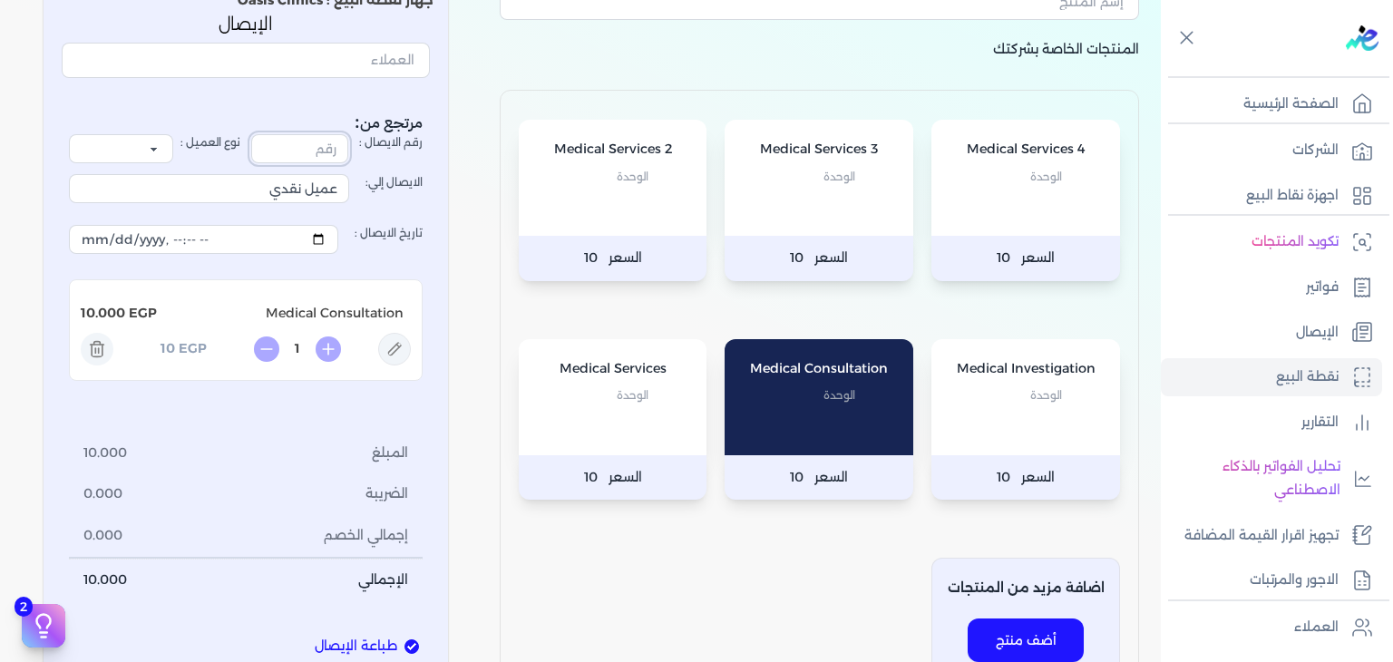
click at [294, 157] on input "رقم الايصال :" at bounding box center [299, 148] width 97 height 29
paste input "3525662"
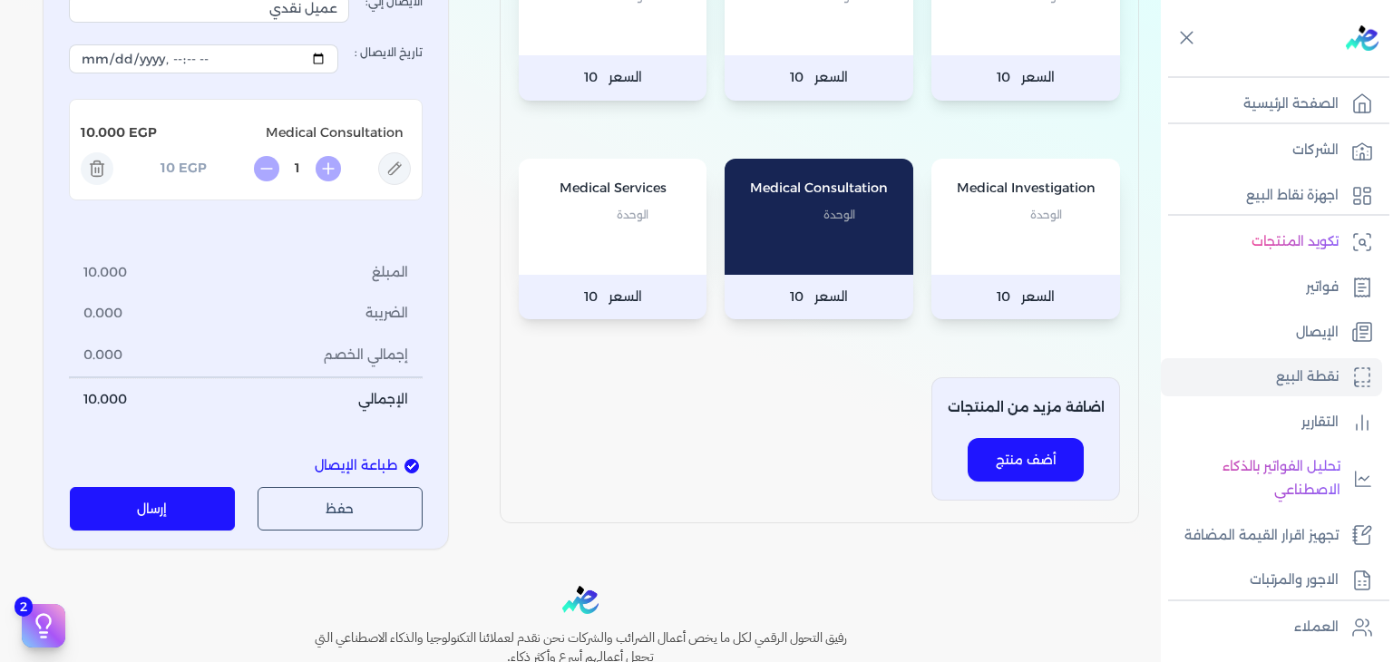
scroll to position [363, 0]
type input "3525662"
click at [139, 530] on div "جهاز نقطة البيع : Oasis Clinics الإيصال مرتجع من: رقم الايصال : 3525662 نوع الع…" at bounding box center [246, 169] width 406 height 760
click at [143, 516] on button "إرسال" at bounding box center [153, 508] width 166 height 44
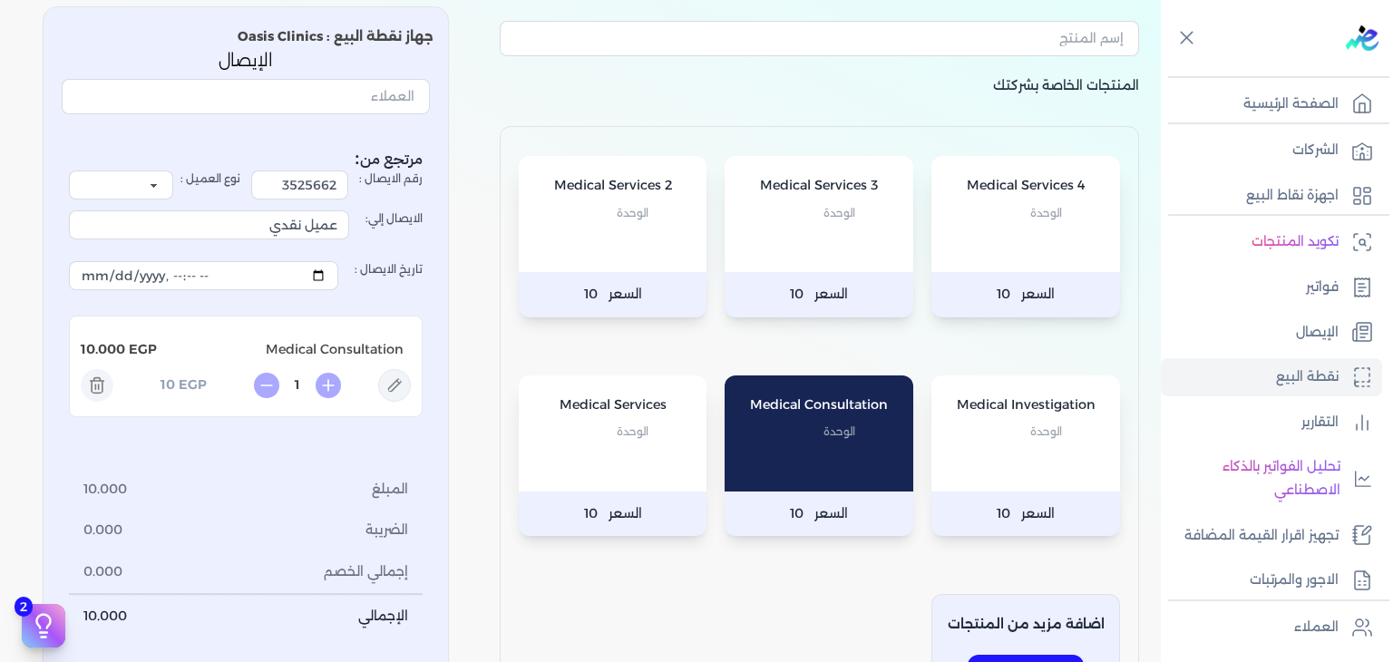
scroll to position [69, 0]
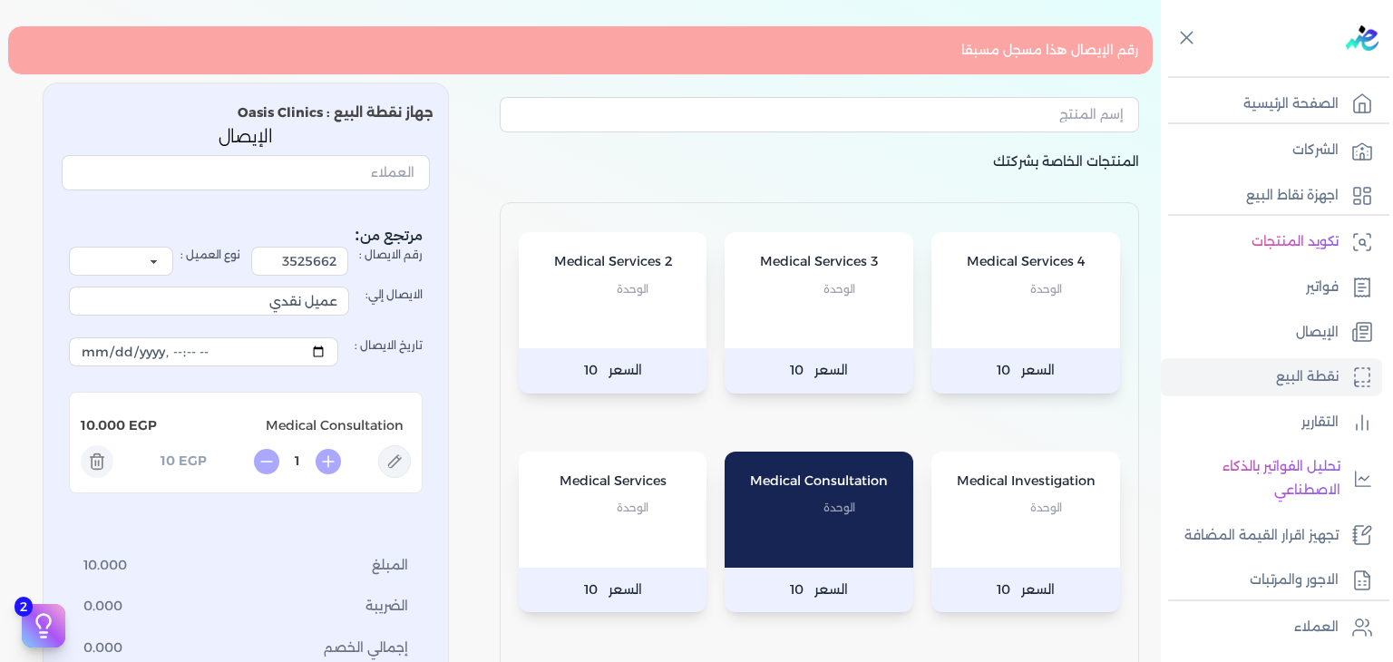
drag, startPoint x: 861, startPoint y: 161, endPoint x: 883, endPoint y: 160, distance: 21.8
click at [863, 161] on p "المنتجات الخاصة بشركتك" at bounding box center [819, 177] width 639 height 53
click at [1269, 307] on ul "تكويد المنتجات فواتير الإيصال نقطة البيع التقارير تحليل الفواتير بالذكاء الاصطن…" at bounding box center [1271, 410] width 221 height 375
click at [1270, 328] on link "الإيصال" at bounding box center [1271, 333] width 221 height 38
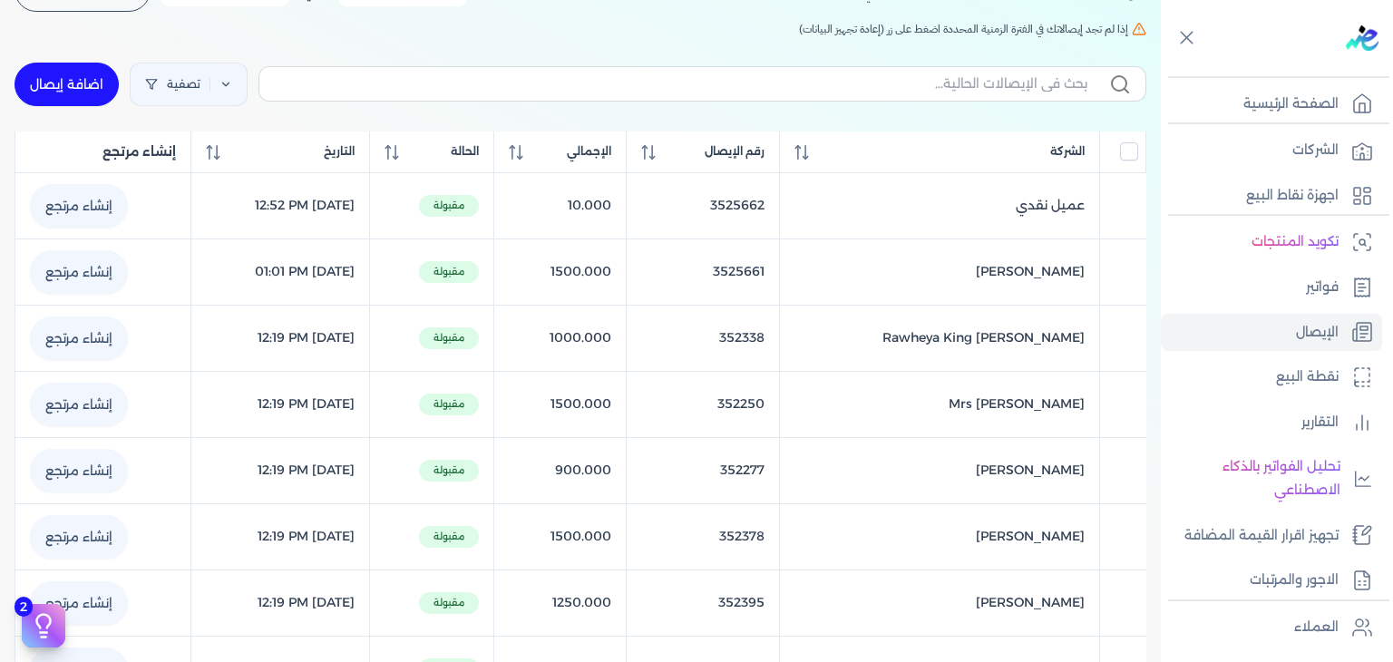
scroll to position [160, 0]
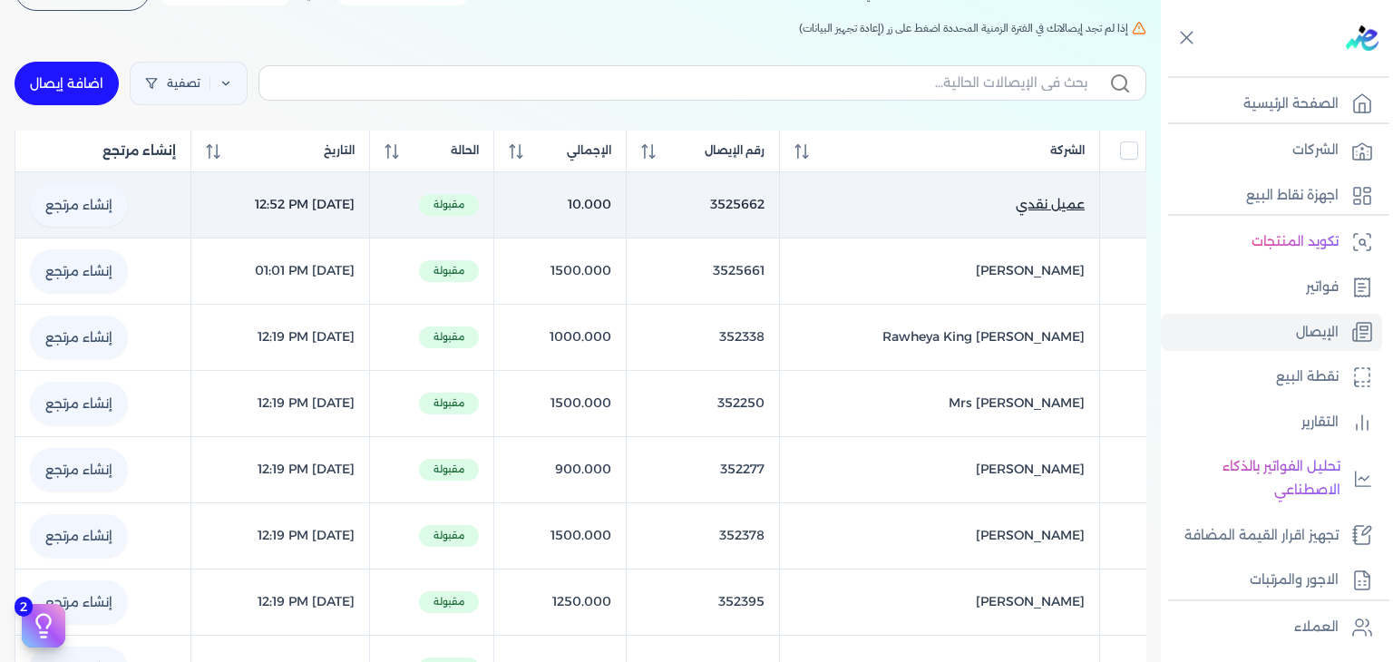
click at [1042, 207] on span "عميل نقدي" at bounding box center [1049, 204] width 69 height 19
select select "EGP"
select select "EGS"
select select "B"
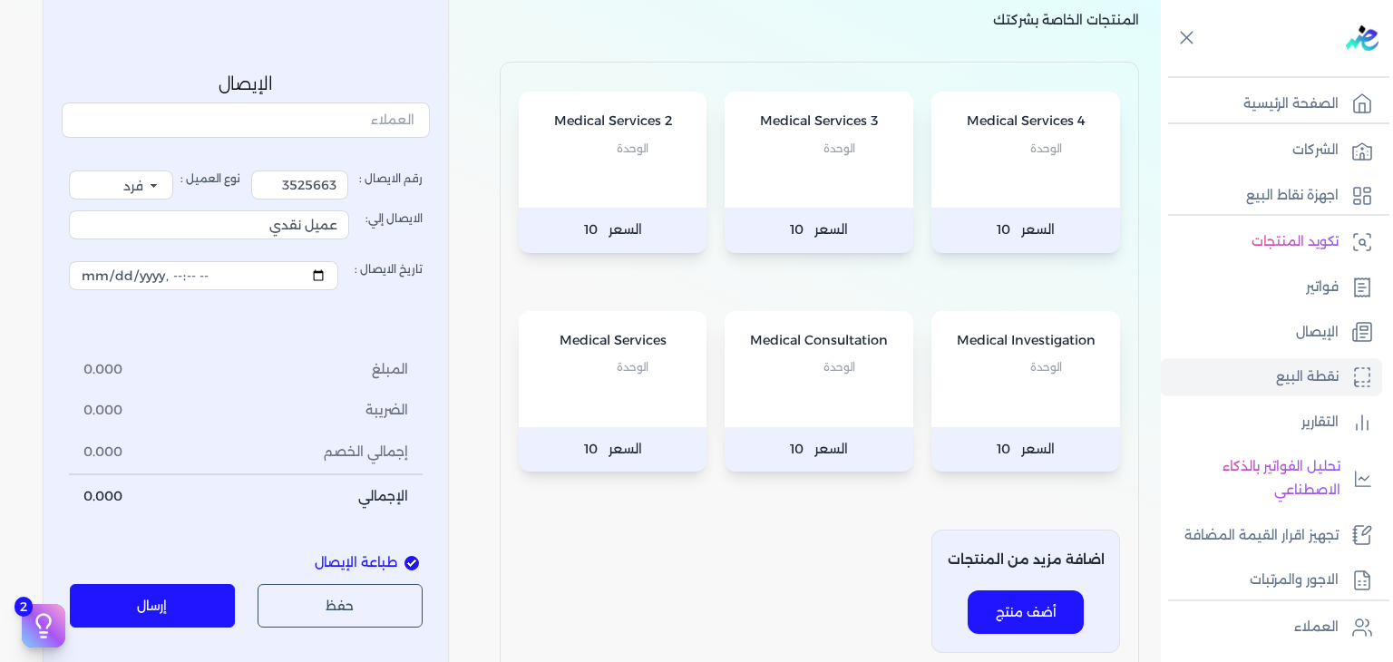
scroll to position [174, 0]
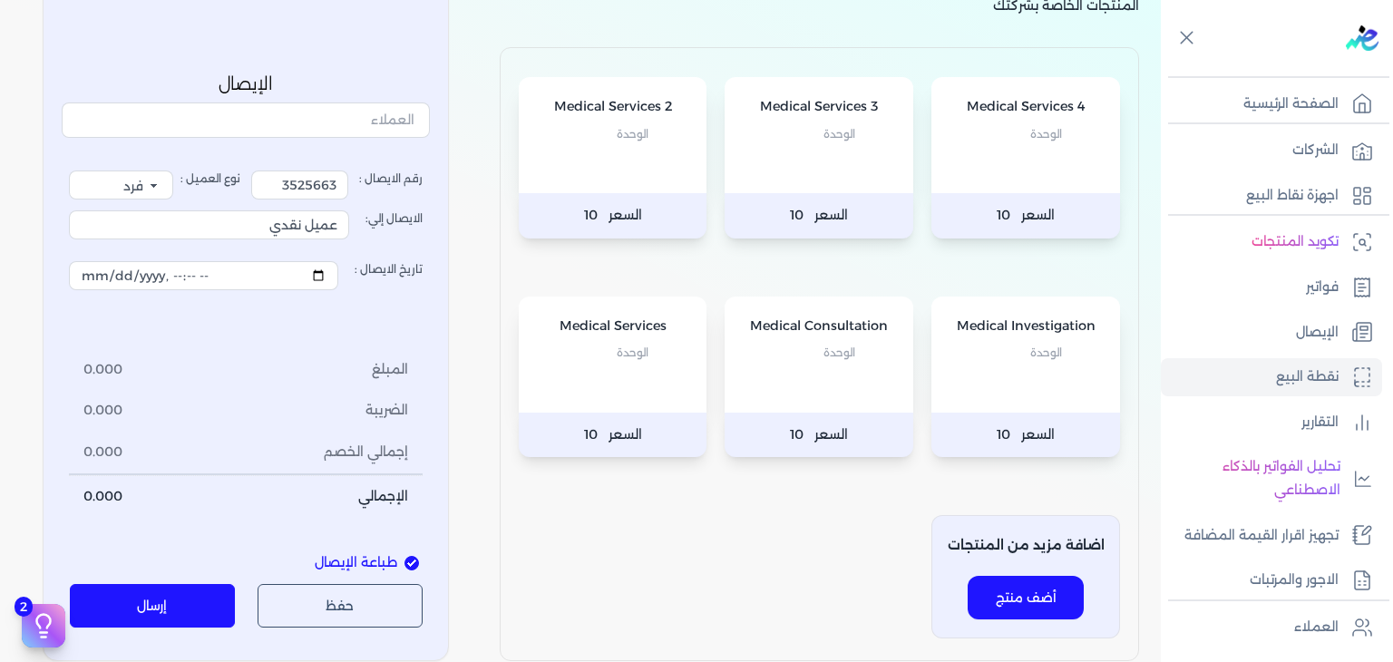
type input "3525662"
type input "[DATE]T12:52:57"
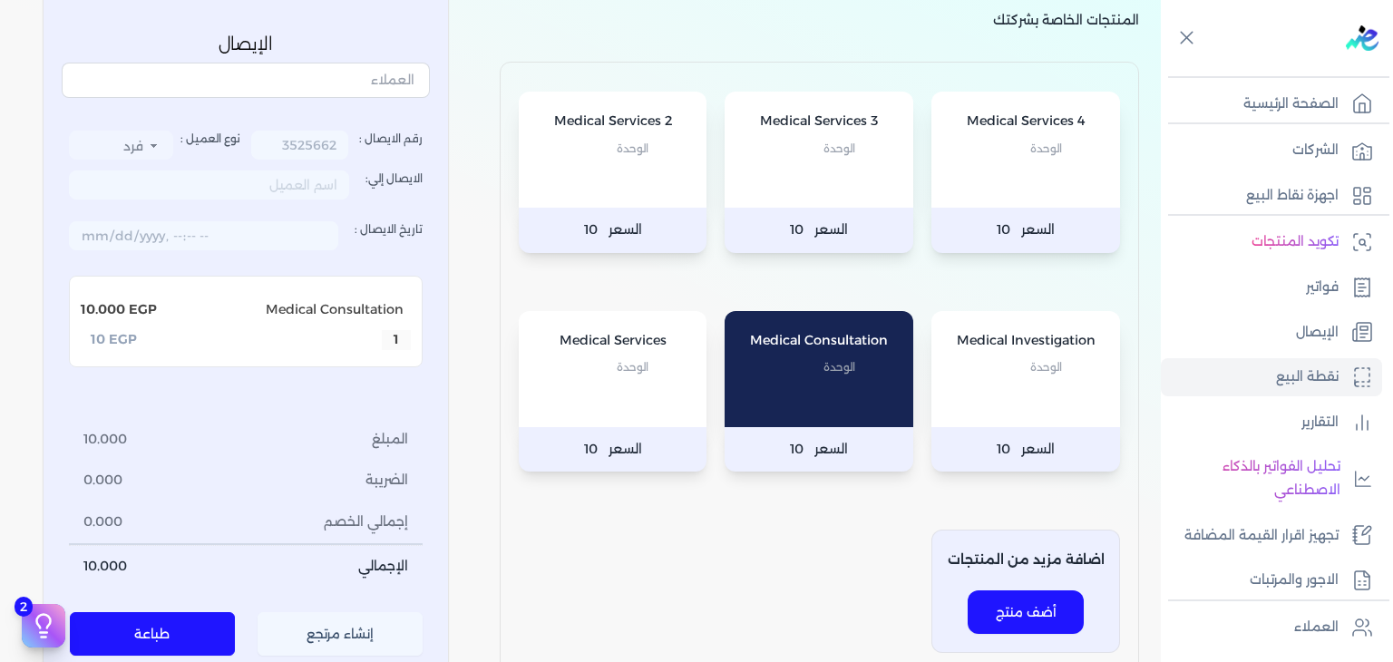
scroll to position [181, 0]
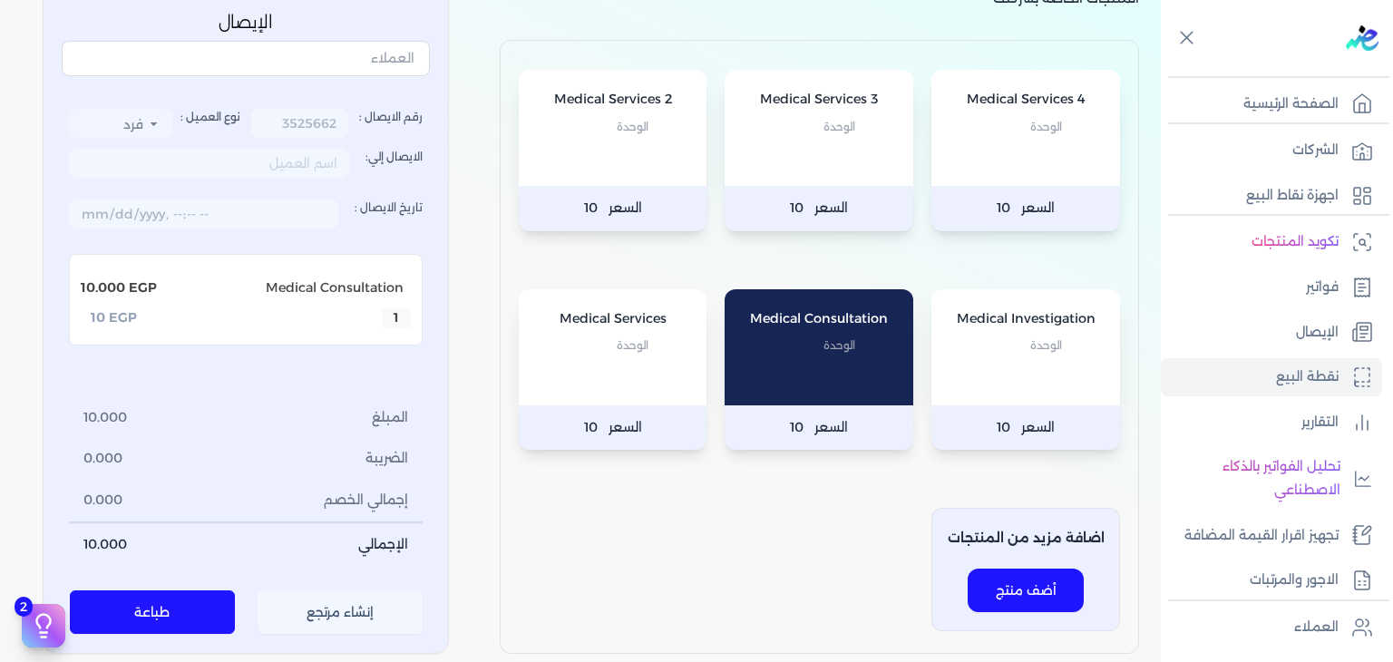
click at [363, 607] on button "إنشاء مرتجع" at bounding box center [341, 613] width 166 height 44
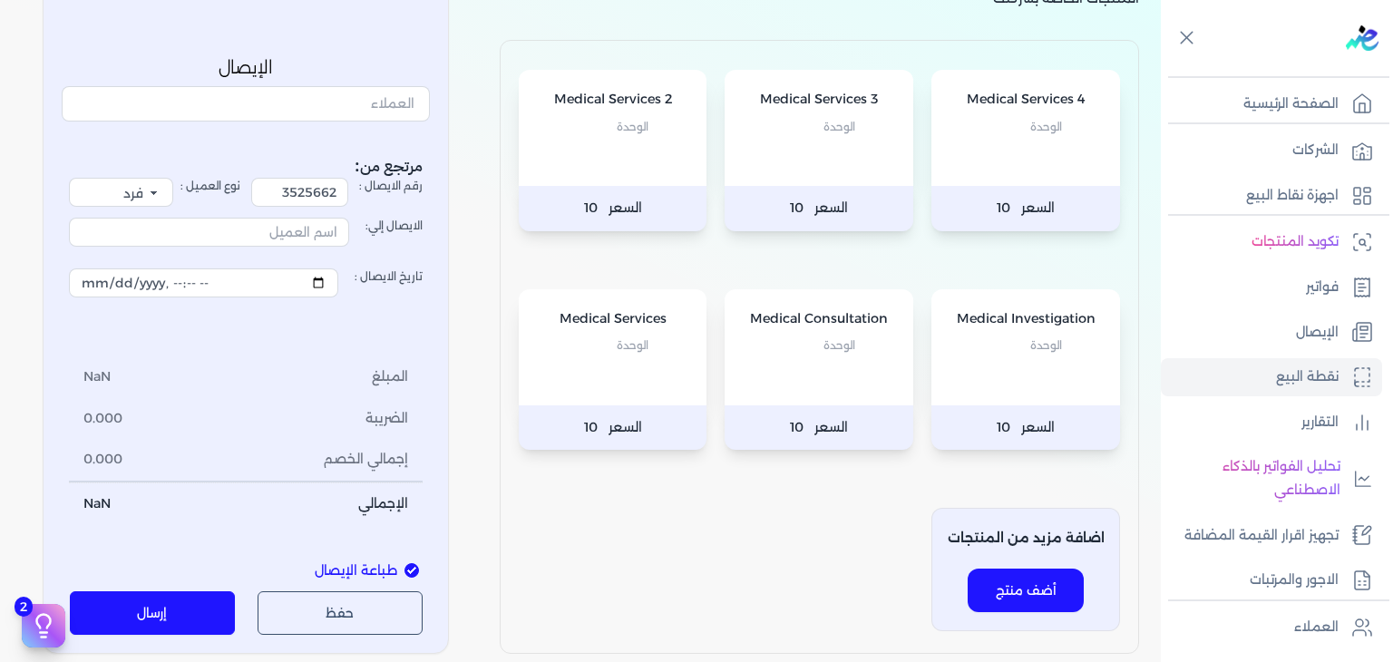
select select
type input "[DATE]T18:35:16"
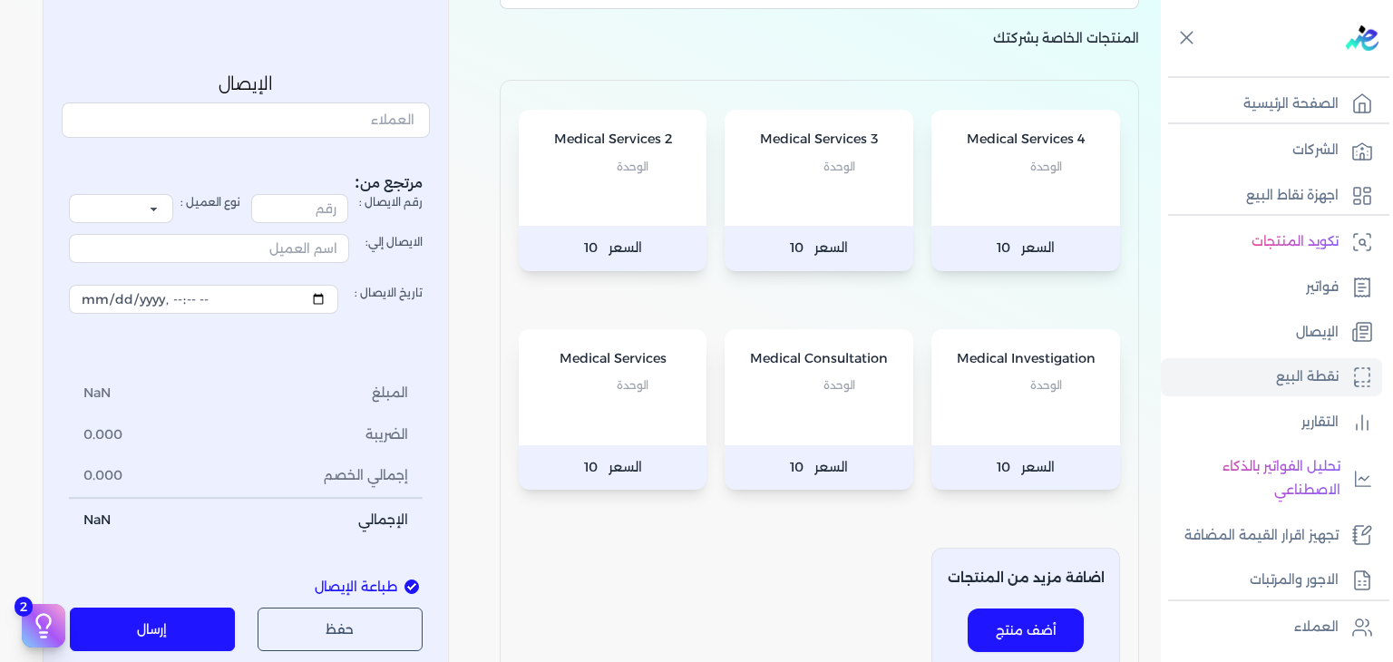
scroll to position [181, 0]
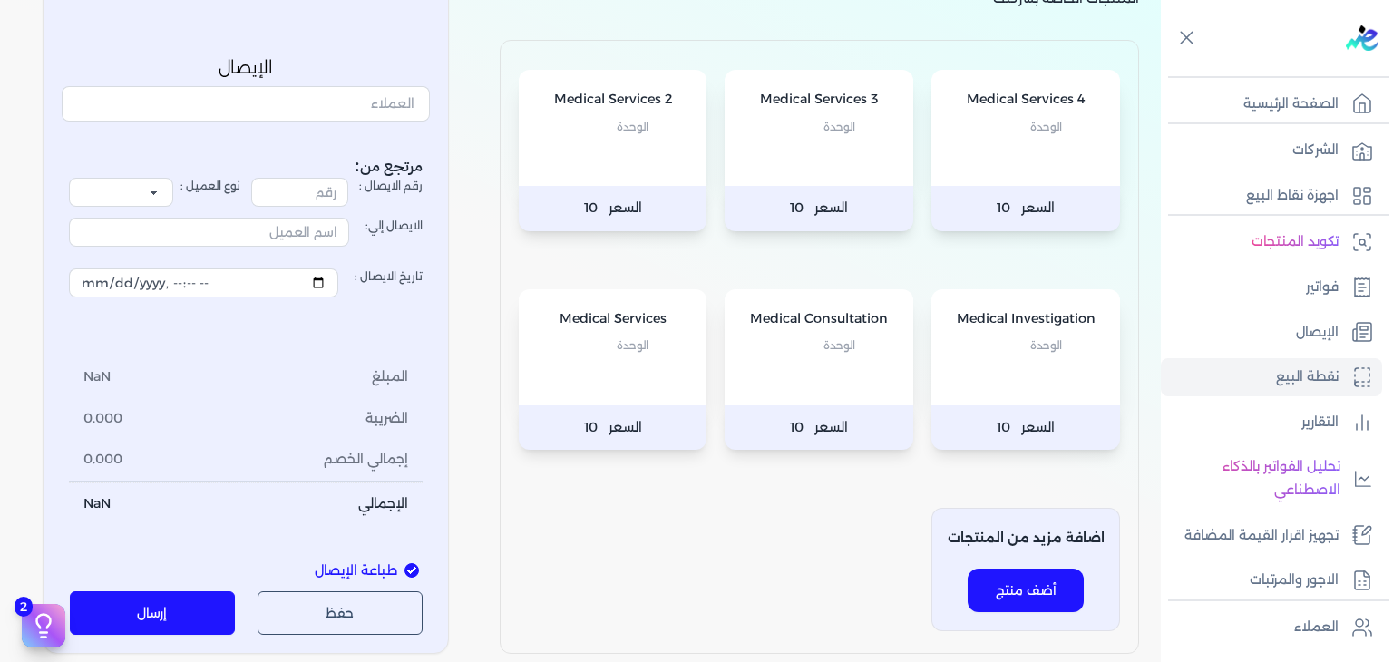
click at [189, 600] on button "إرسال" at bounding box center [153, 613] width 166 height 44
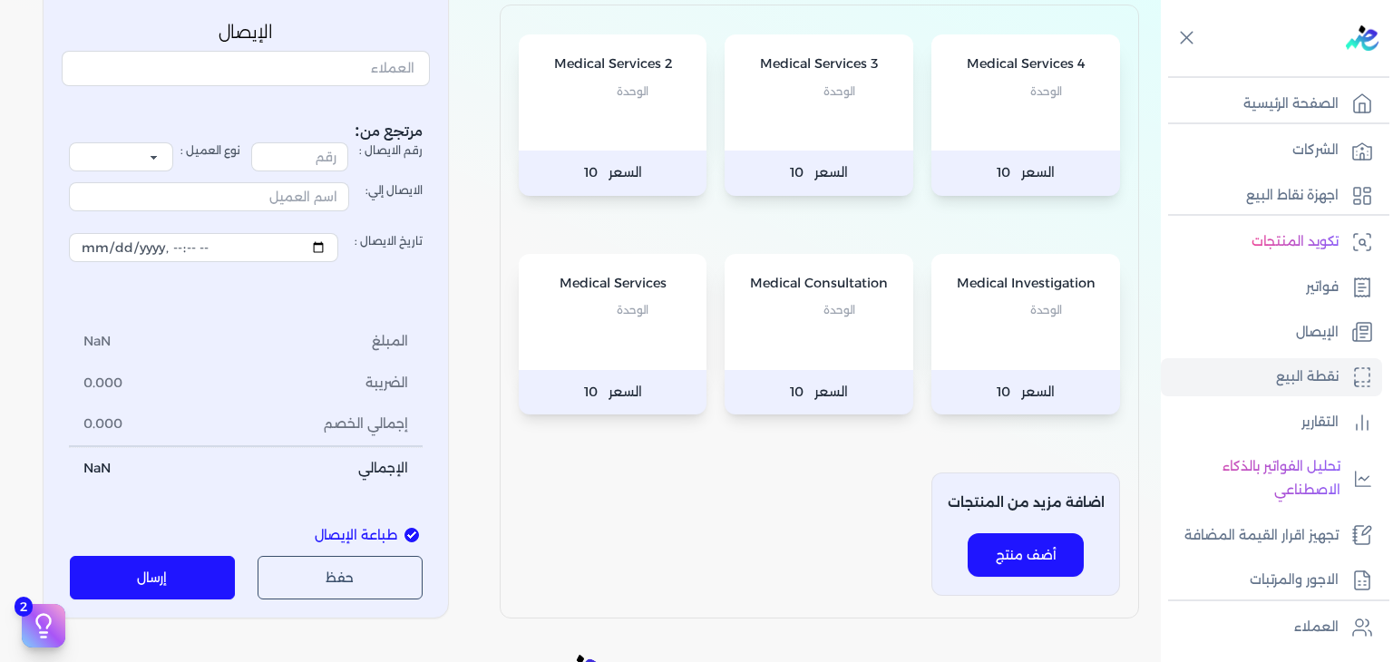
scroll to position [272, 0]
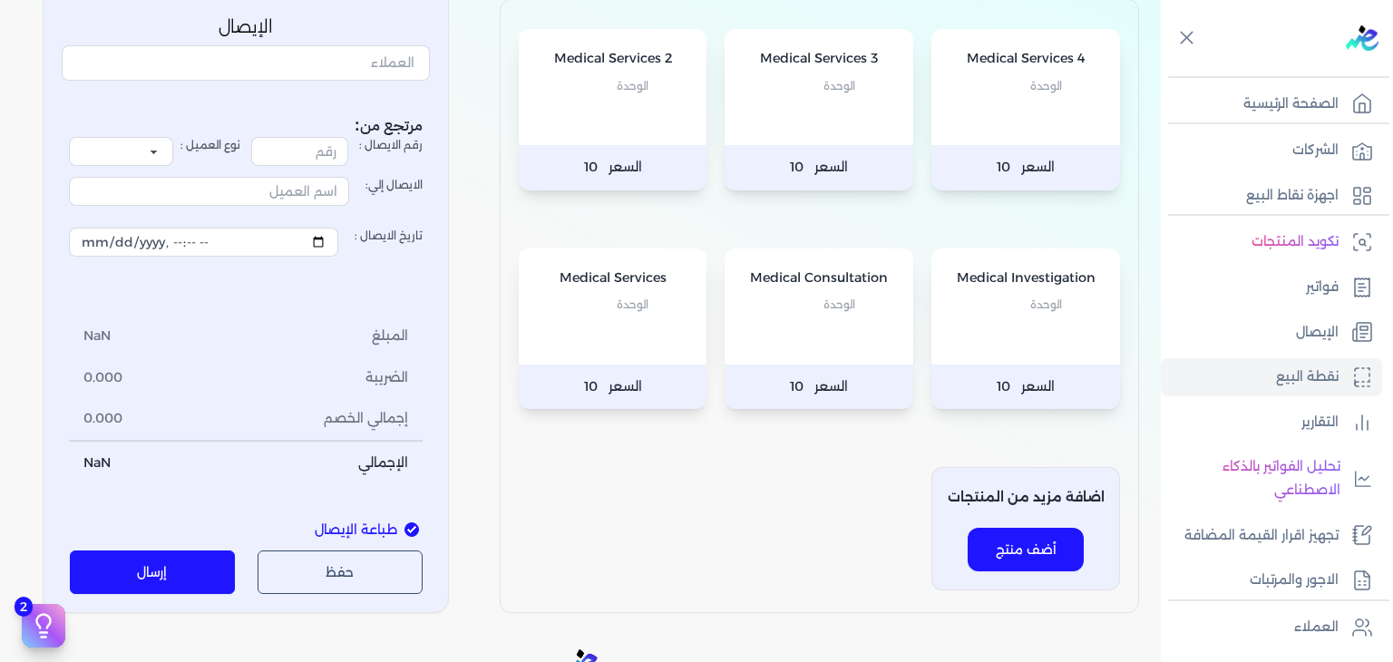
click at [1252, 70] on div at bounding box center [1280, 38] width 225 height 76
click at [1251, 122] on div "الصفحة الرئيسية" at bounding box center [1277, 168] width 232 height 92
click at [1249, 97] on p "الصفحة الرئيسية" at bounding box center [1290, 104] width 95 height 24
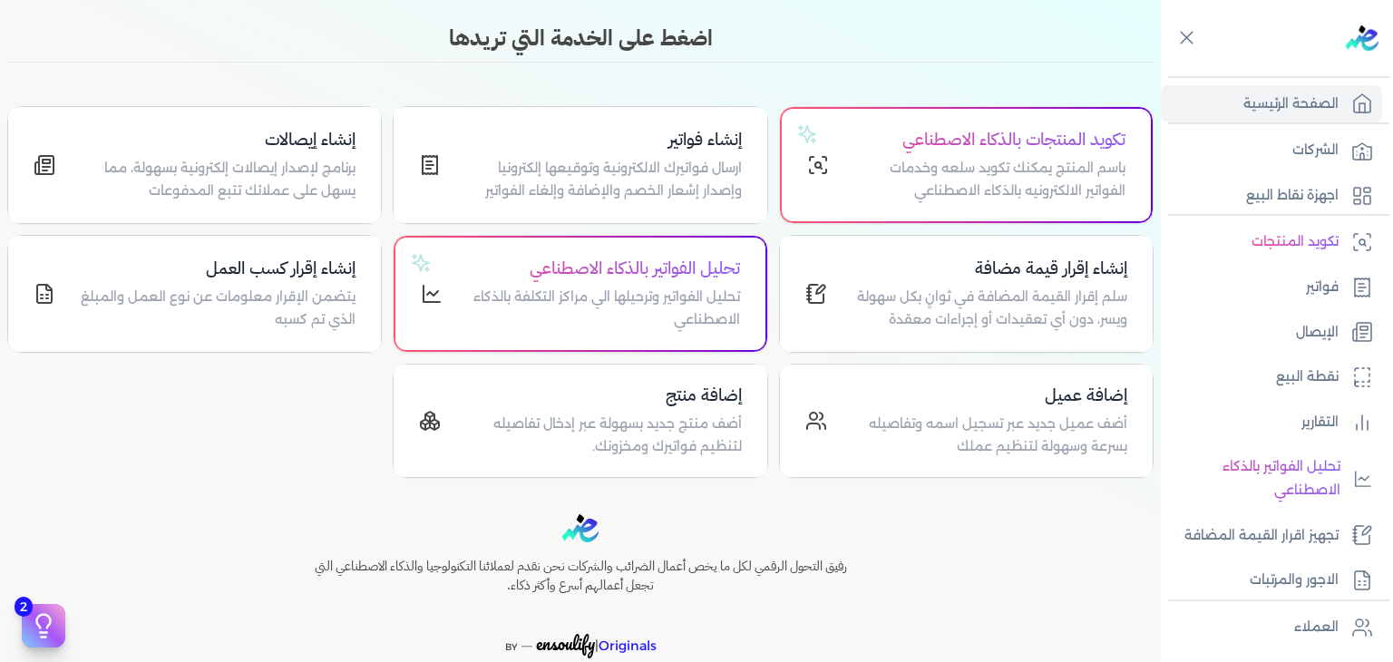
scroll to position [92, 0]
click at [1285, 324] on link "الإيصال" at bounding box center [1271, 333] width 221 height 38
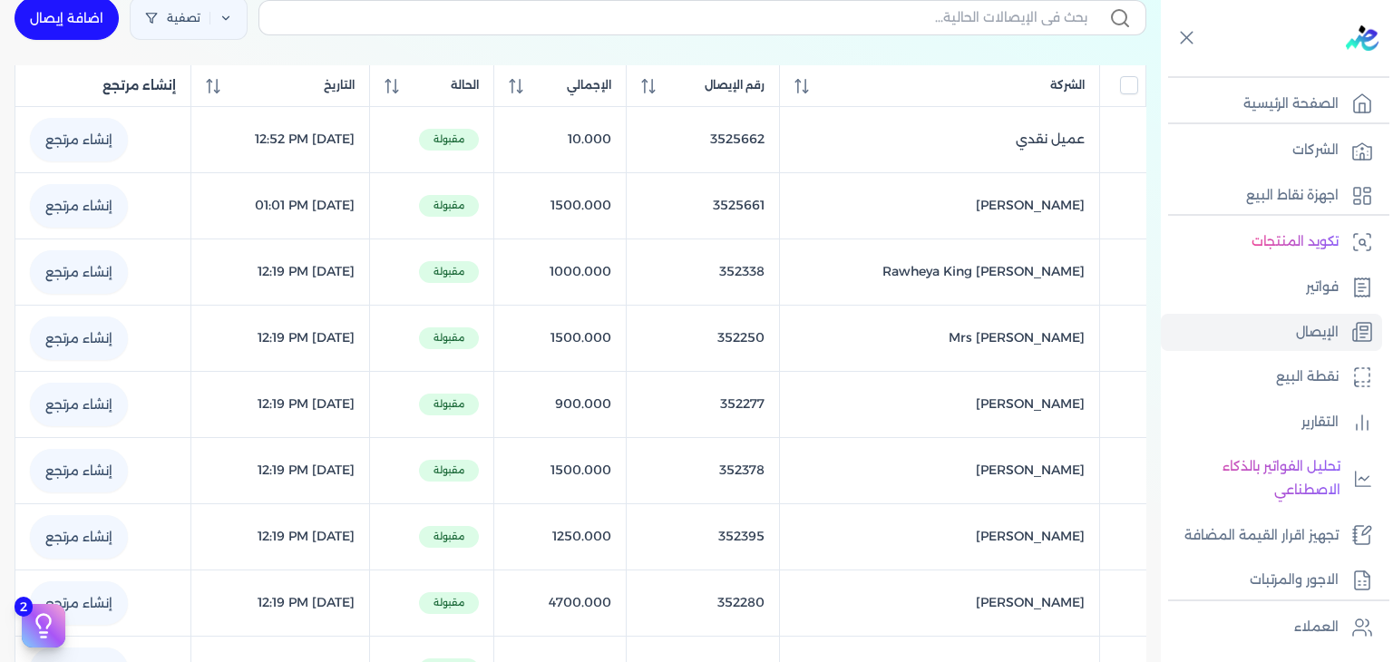
scroll to position [274, 0]
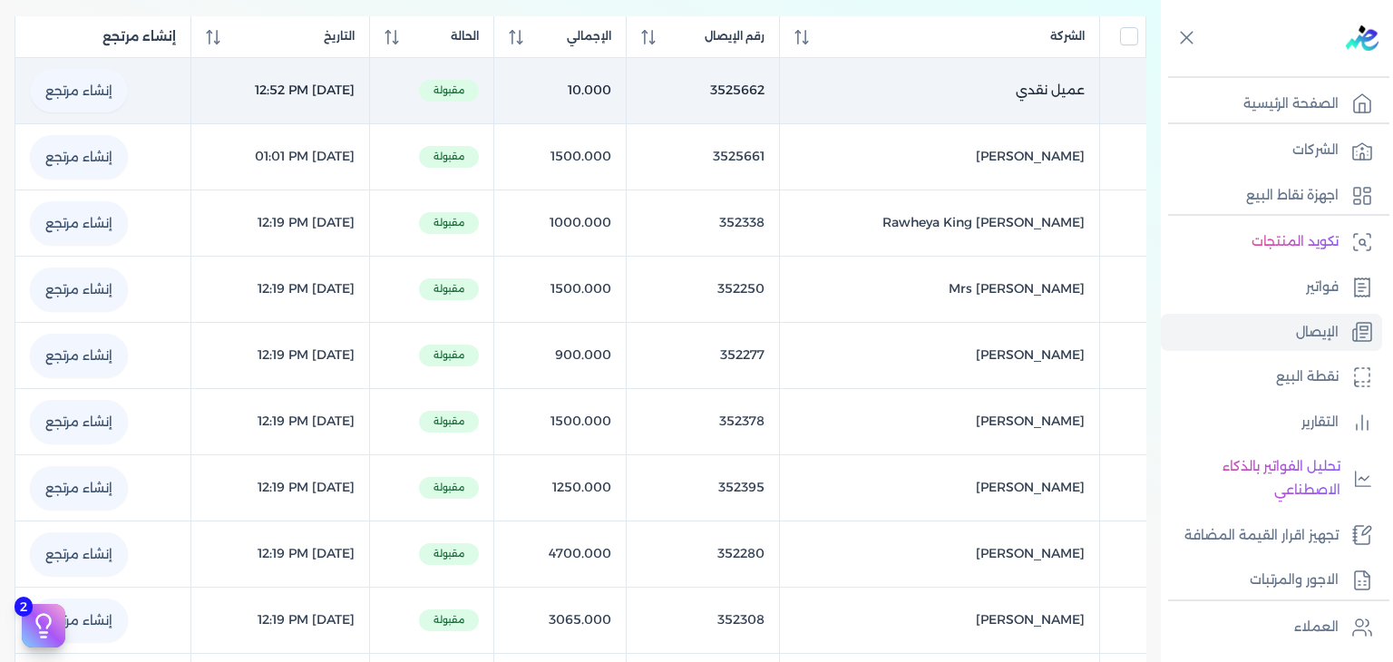
click at [55, 84] on link "إنشاء مرتجع" at bounding box center [79, 91] width 98 height 44
select select "EGP"
select select "EGS"
select select "B"
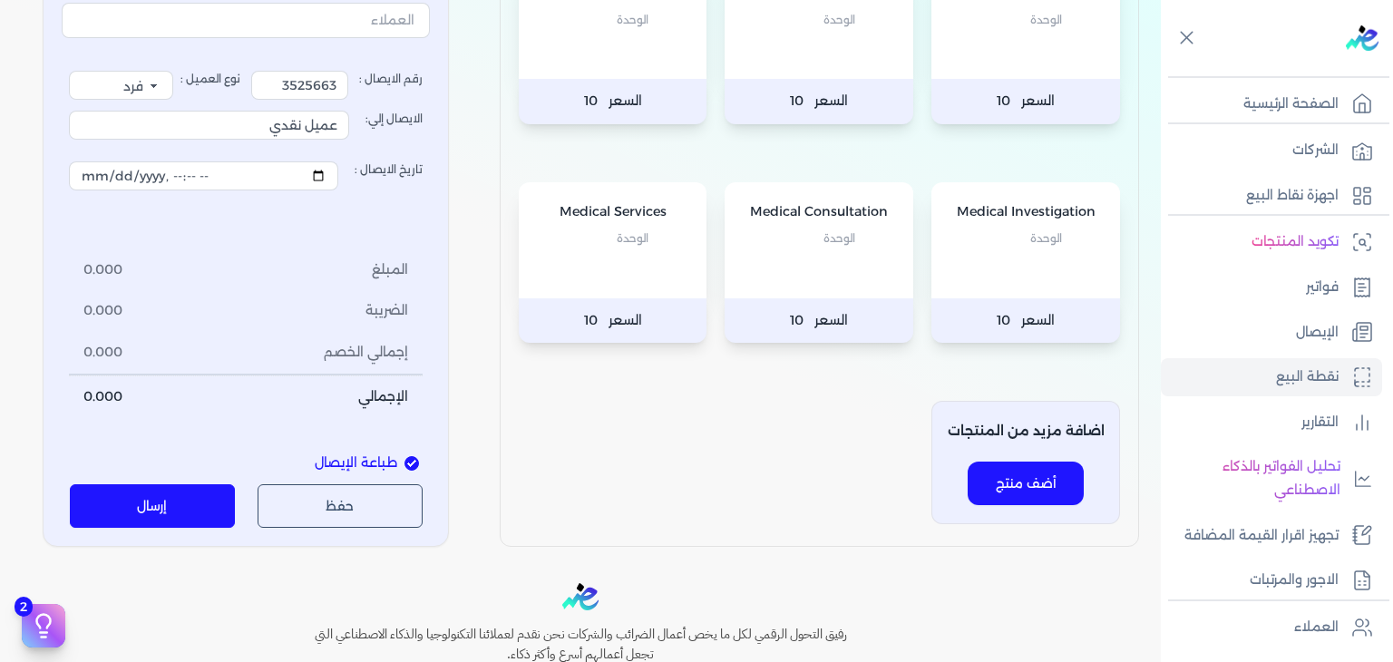
select select
type input "[DATE]T18:35:48"
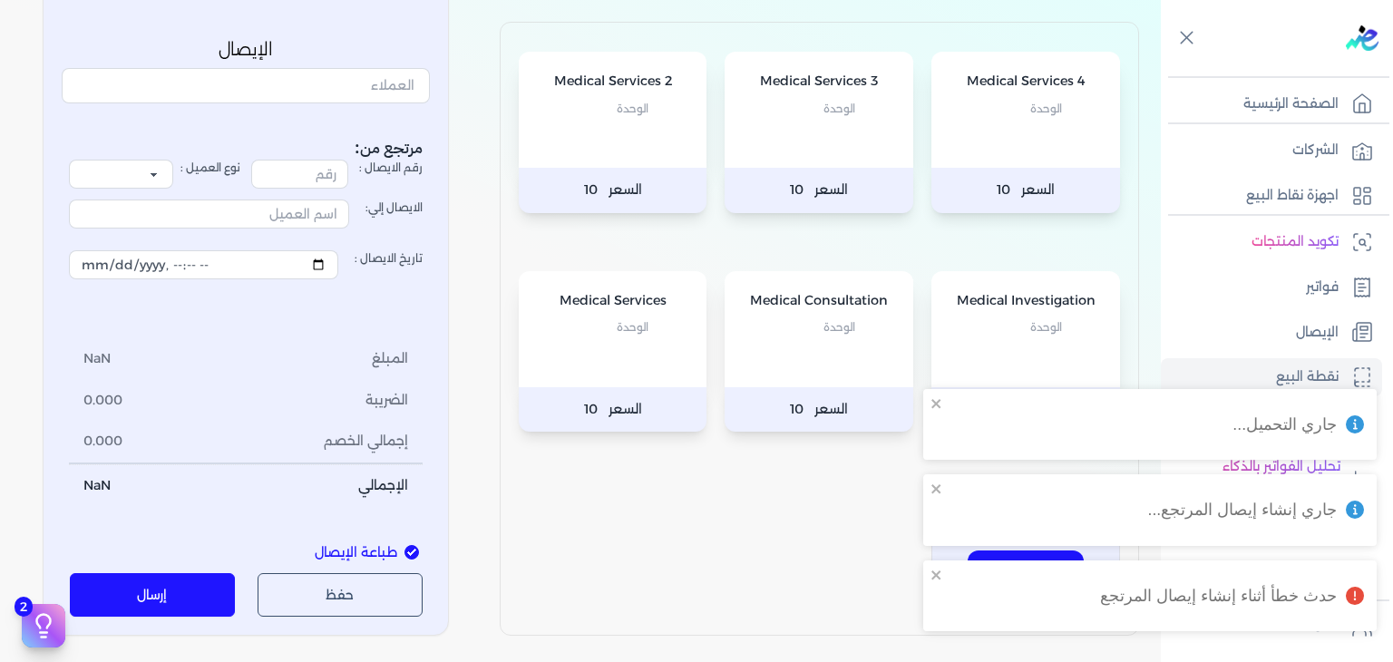
scroll to position [198, 0]
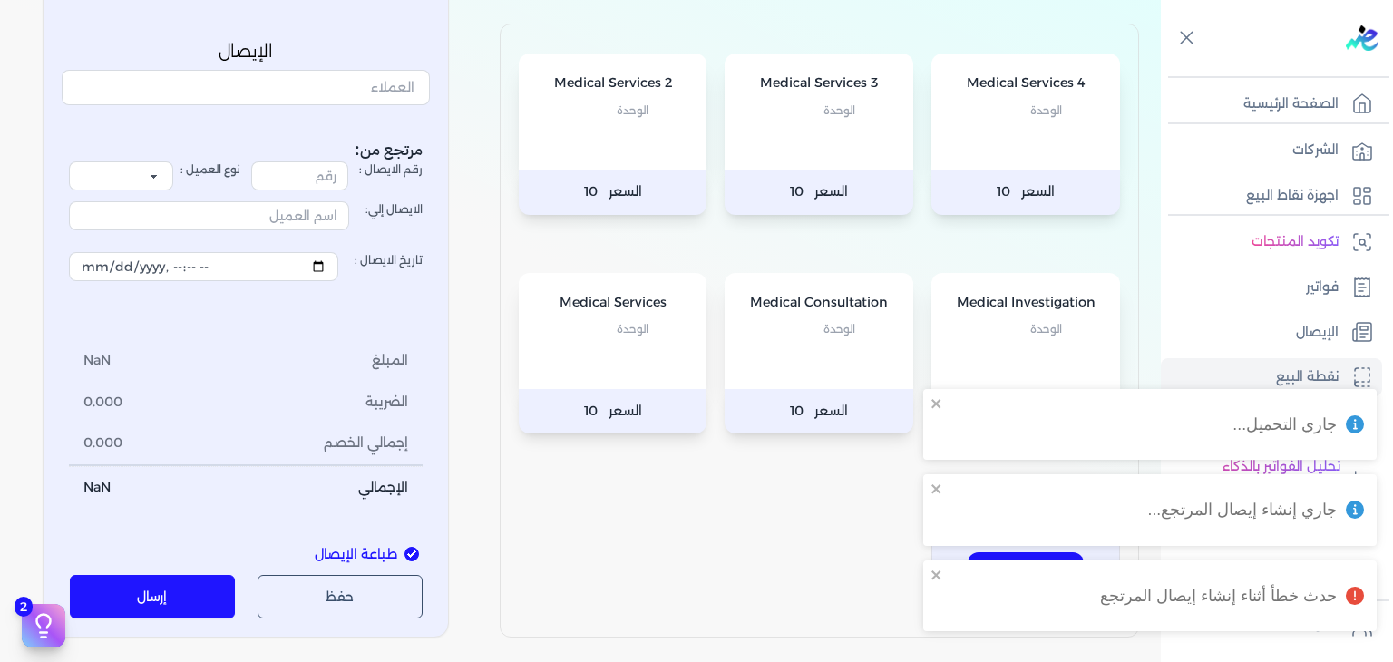
click at [326, 552] on span "طباعة الإيصال" at bounding box center [356, 554] width 83 height 20
click at [404, 552] on input "طباعة الإيصال" at bounding box center [411, 554] width 15 height 15
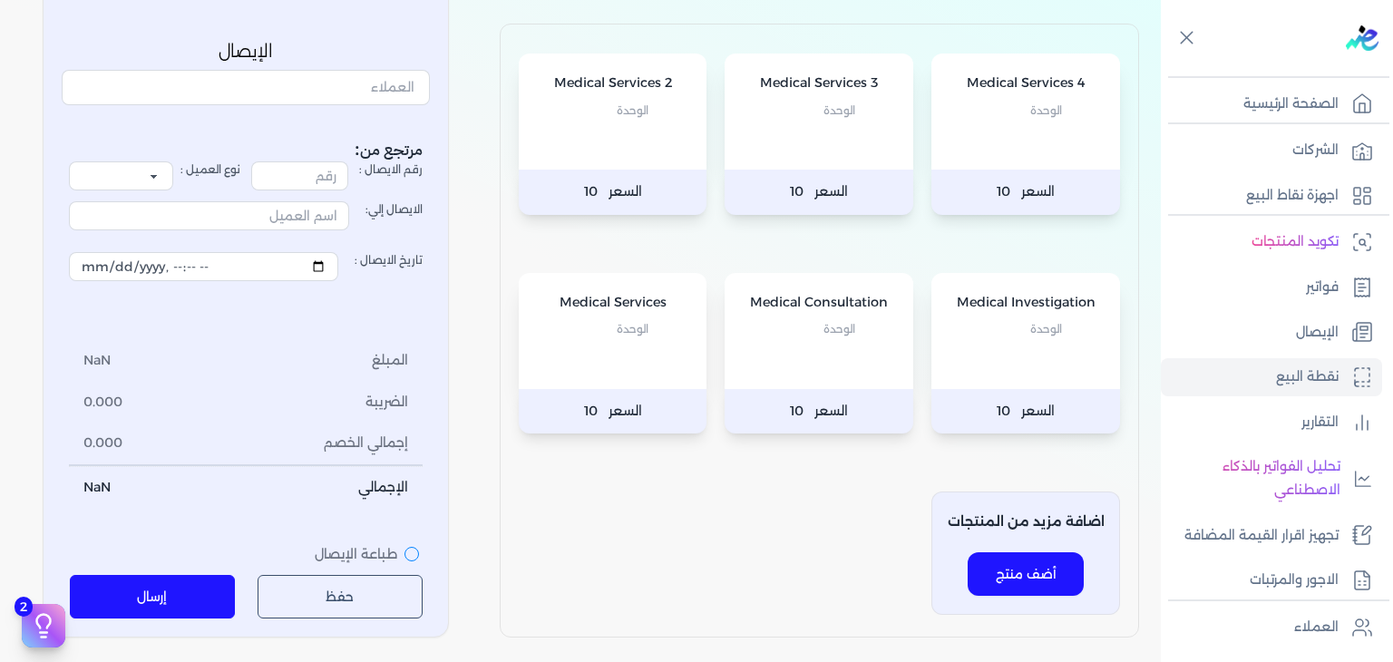
click at [329, 547] on span "طباعة الإيصال" at bounding box center [356, 554] width 83 height 20
click at [404, 547] on input "طباعة الإيصال" at bounding box center [411, 554] width 15 height 15
checkbox input "true"
